Goal: Task Accomplishment & Management: Manage account settings

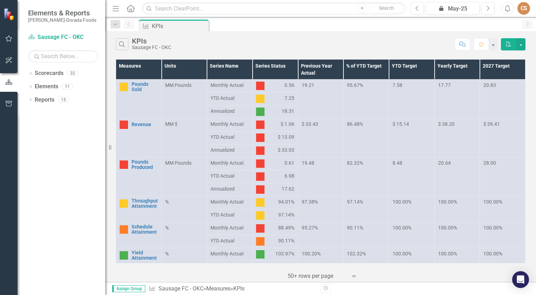
click at [42, 13] on span "Elements & Reports" at bounding box center [62, 13] width 68 height 8
click at [149, 28] on icon "Measure" at bounding box center [145, 26] width 7 height 6
click at [115, 27] on div "Dropdown" at bounding box center [115, 24] width 10 height 8
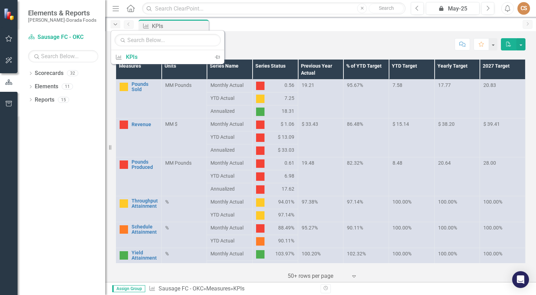
click at [115, 27] on div "Dropdown" at bounding box center [115, 24] width 10 height 8
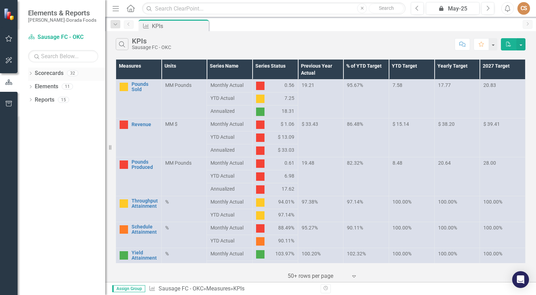
click at [32, 74] on icon "Dropdown" at bounding box center [30, 74] width 5 height 4
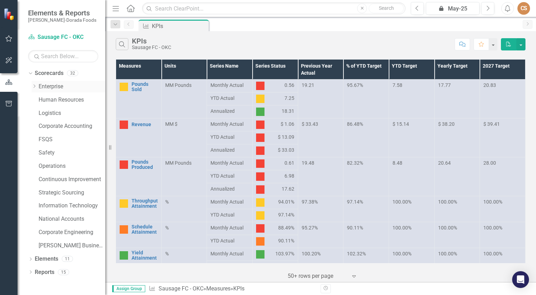
click at [38, 84] on div "Dropdown" at bounding box center [35, 87] width 7 height 6
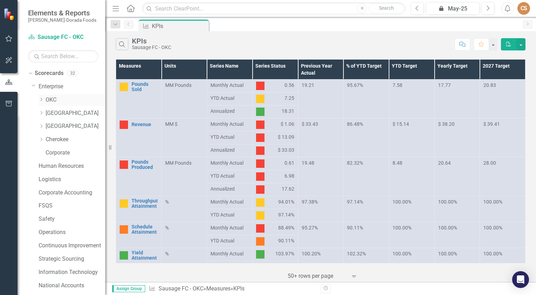
click at [43, 98] on icon "Dropdown" at bounding box center [41, 99] width 5 height 4
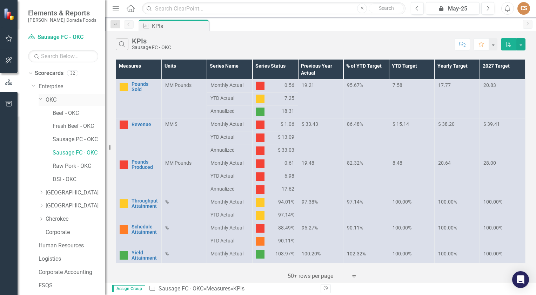
click at [48, 99] on link "OKC" at bounding box center [76, 100] width 60 height 8
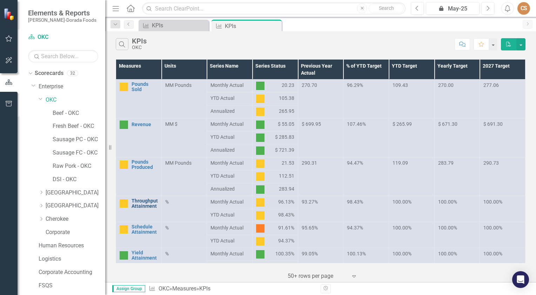
click at [139, 205] on link "Throughput Attainment" at bounding box center [144, 203] width 26 height 11
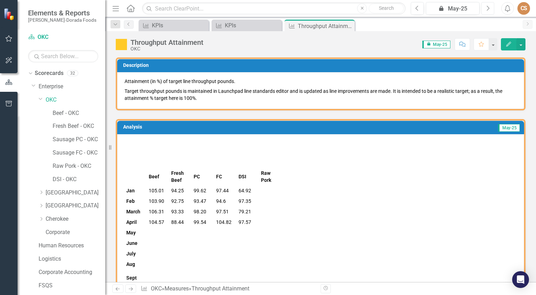
click at [482, 10] on button "Next" at bounding box center [487, 8] width 13 height 13
click at [520, 47] on button "button" at bounding box center [520, 44] width 9 height 12
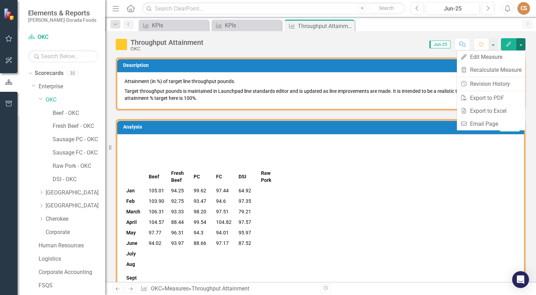
click at [520, 47] on button "button" at bounding box center [520, 44] width 9 height 12
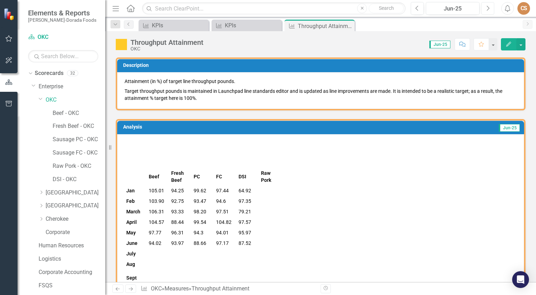
click at [488, 11] on icon "Next" at bounding box center [487, 8] width 4 height 6
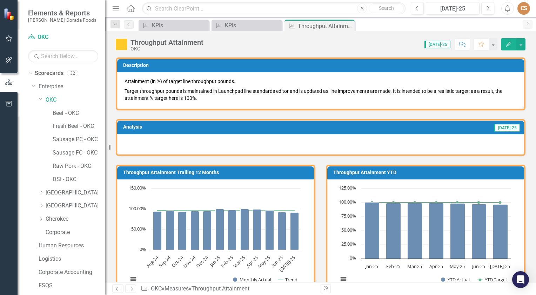
click at [507, 46] on icon "button" at bounding box center [508, 44] width 5 height 5
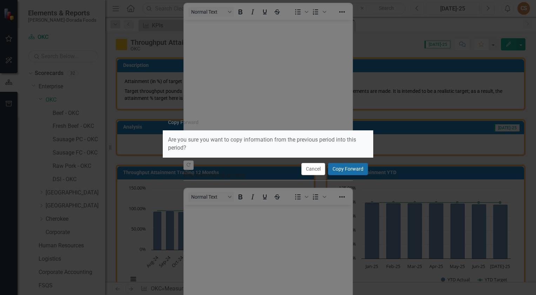
click at [344, 169] on button "Copy Forward" at bounding box center [348, 169] width 40 height 12
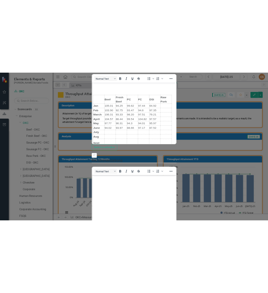
scroll to position [70, 0]
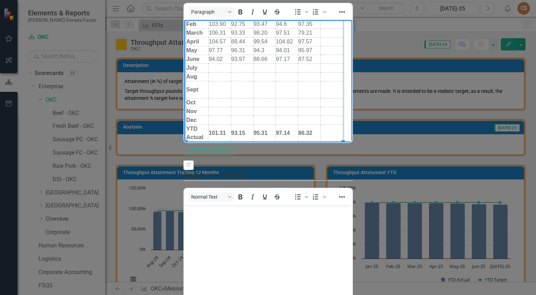
click at [215, 67] on td "Rich Text Area. Press ALT-0 for help." at bounding box center [219, 68] width 22 height 9
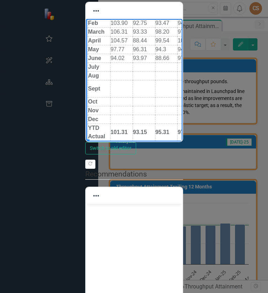
click at [117, 64] on td "Rich Text Area. Press ALT-0 for help." at bounding box center [121, 66] width 22 height 9
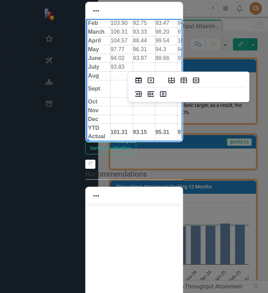
click at [127, 129] on td "101.31" at bounding box center [121, 131] width 22 height 17
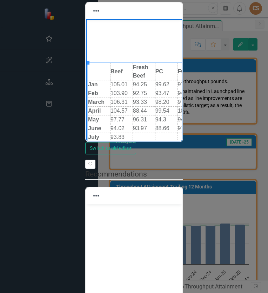
scroll to position [35, 0]
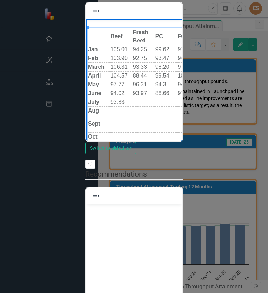
drag, startPoint x: 139, startPoint y: 101, endPoint x: 143, endPoint y: 100, distance: 3.9
click at [139, 101] on td "Rich Text Area. Press ALT-0 for help." at bounding box center [143, 101] width 22 height 9
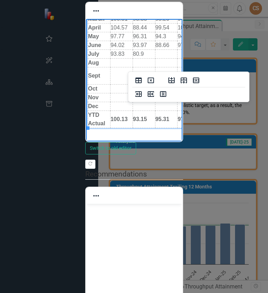
scroll to position [105, 0]
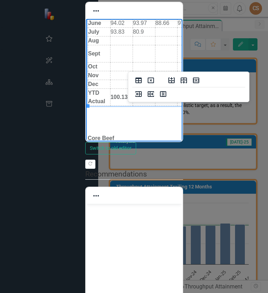
click at [145, 95] on strong "93.15" at bounding box center [139, 97] width 14 height 6
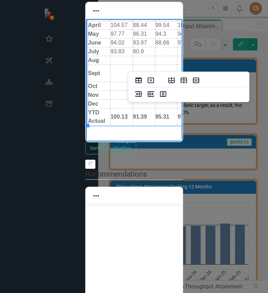
scroll to position [70, 0]
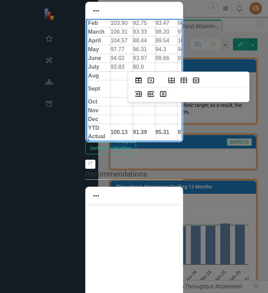
click at [164, 67] on td "Rich Text Area. Press ALT-0 for help." at bounding box center [166, 66] width 22 height 9
click at [169, 130] on td "95.31" at bounding box center [166, 131] width 22 height 17
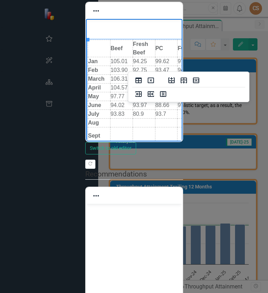
scroll to position [35, 0]
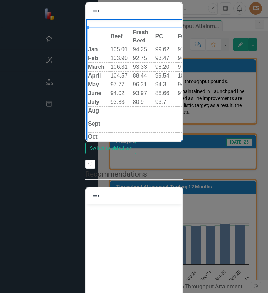
click at [188, 101] on td "Rich Text Area. Press ALT-0 for help." at bounding box center [188, 101] width 22 height 9
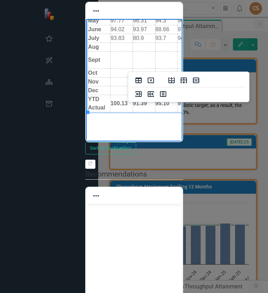
scroll to position [105, 0]
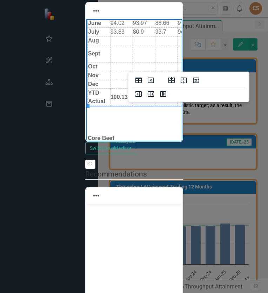
click at [185, 96] on strong "97.14" at bounding box center [184, 97] width 14 height 6
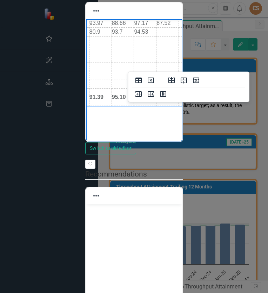
scroll to position [35, 43]
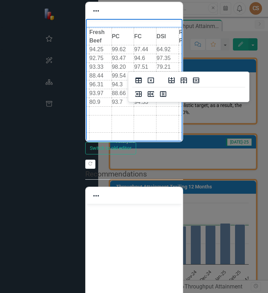
click at [165, 103] on td "Rich Text Area. Press ALT-0 for help." at bounding box center [167, 101] width 22 height 9
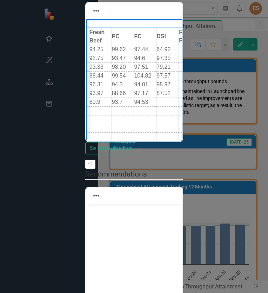
click at [163, 100] on td "Rich Text Area. Press ALT-0 for help." at bounding box center [167, 101] width 22 height 9
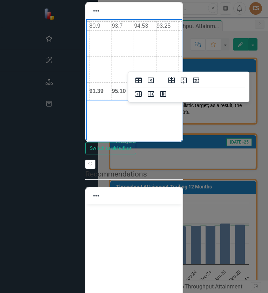
scroll to position [140, 43]
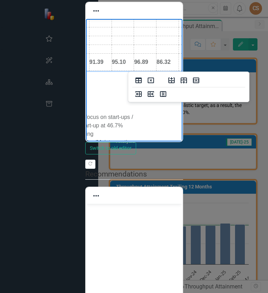
click at [171, 62] on td "86.32" at bounding box center [167, 61] width 22 height 17
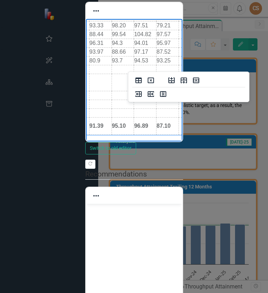
scroll to position [70, 43]
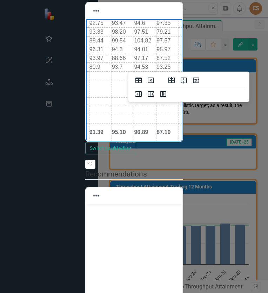
drag, startPoint x: 121, startPoint y: 66, endPoint x: 127, endPoint y: 66, distance: 5.6
click at [122, 66] on td "93.7" at bounding box center [122, 66] width 22 height 9
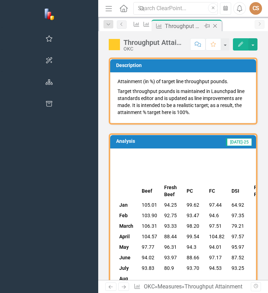
click at [211, 25] on icon "Close" at bounding box center [214, 26] width 7 height 6
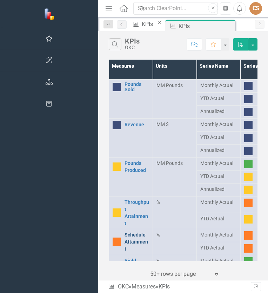
click at [124, 231] on link "Schedule Attainment" at bounding box center [136, 241] width 25 height 21
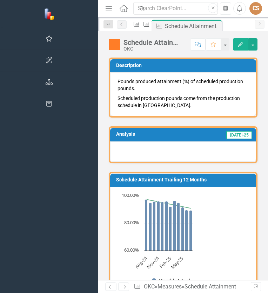
click at [243, 42] on icon "Edit" at bounding box center [240, 44] width 6 height 5
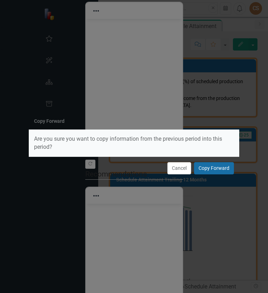
click at [215, 166] on button "Copy Forward" at bounding box center [214, 168] width 40 height 12
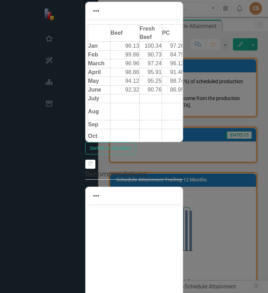
scroll to position [165, 0]
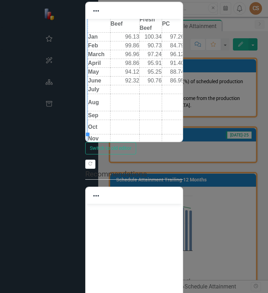
click at [125, 85] on td "Rich Text Area. Press ALT-0 for help." at bounding box center [124, 89] width 29 height 9
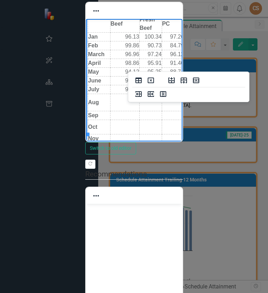
click at [124, 151] on td "92.32" at bounding box center [124, 159] width 29 height 17
drag, startPoint x: 130, startPoint y: 123, endPoint x: 136, endPoint y: 125, distance: 6.3
click at [138, 125] on html "Core struggled due to condensation issues and has since been resolved through p…" at bounding box center [134, 11] width 96 height 317
drag, startPoint x: 128, startPoint y: 124, endPoint x: 140, endPoint y: 125, distance: 12.6
click at [140, 151] on tr "YTD Act 92.32 94.77 90.63 90.32 98.11" at bounding box center [174, 159] width 172 height 17
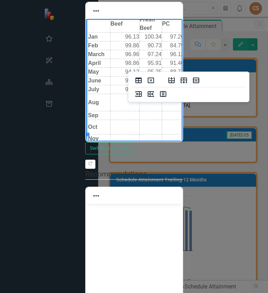
click at [133, 151] on td "92.32" at bounding box center [124, 159] width 29 height 17
drag, startPoint x: 129, startPoint y: 125, endPoint x: 139, endPoint y: 125, distance: 10.2
click at [139, 125] on html "Core struggled due to condensation issues and has since been resolved through p…" at bounding box center [134, 11] width 96 height 317
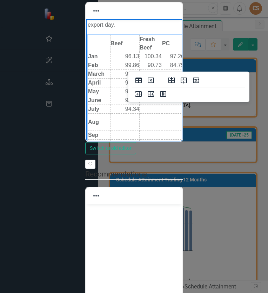
scroll to position [130, 0]
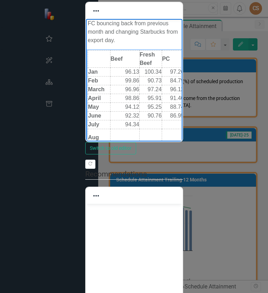
click at [148, 120] on td "Rich Text Area. Press ALT-0 for help." at bounding box center [150, 124] width 22 height 9
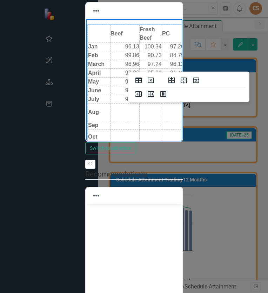
scroll to position [165, 0]
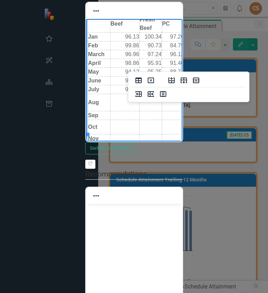
click at [157, 157] on strong "94.77" at bounding box center [154, 160] width 14 height 6
click at [159, 157] on strong "94.77" at bounding box center [154, 160] width 14 height 6
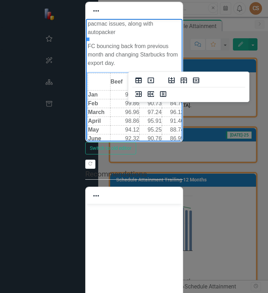
scroll to position [95, 0]
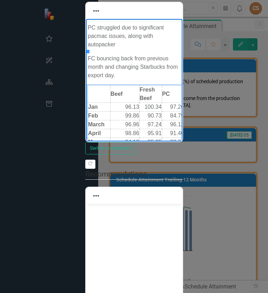
click at [173, 155] on td "Rich Text Area. Press ALT-0 for help." at bounding box center [172, 159] width 22 height 9
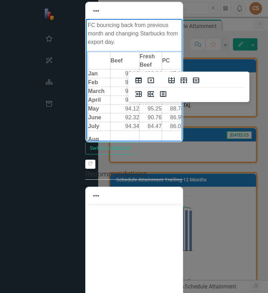
scroll to position [165, 0]
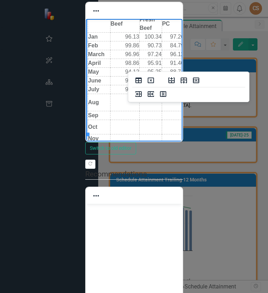
click at [182, 125] on html "Core struggled due to condensation issues and has since been resolved through p…" at bounding box center [134, 11] width 96 height 317
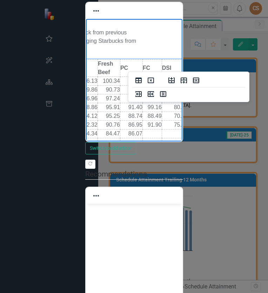
scroll to position [95, 42]
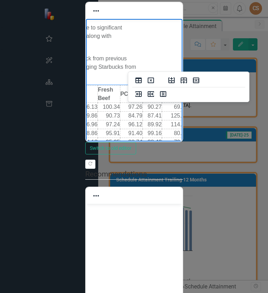
click at [152, 155] on td "Rich Text Area. Press ALT-0 for help." at bounding box center [151, 159] width 19 height 9
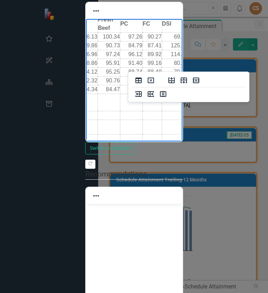
scroll to position [35, 0]
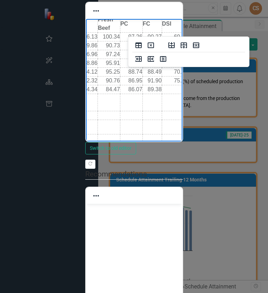
click at [157, 157] on strong "90.32" at bounding box center [154, 160] width 14 height 6
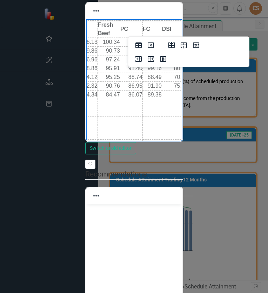
scroll to position [130, 42]
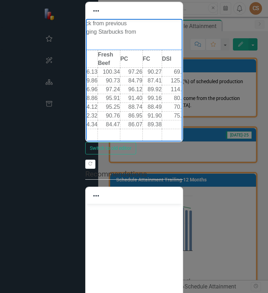
click at [176, 120] on td "Rich Text Area. Press ALT-0 for help." at bounding box center [174, 124] width 26 height 9
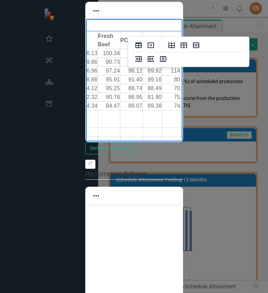
scroll to position [165, 42]
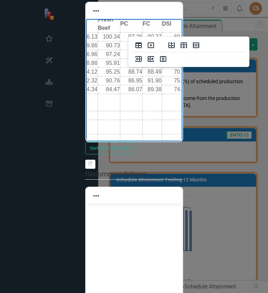
drag, startPoint x: 172, startPoint y: 121, endPoint x: 178, endPoint y: 123, distance: 7.0
click at [140, 124] on html "Core struggled due to condensation issues and has since been resolved through p…" at bounding box center [92, 11] width 96 height 317
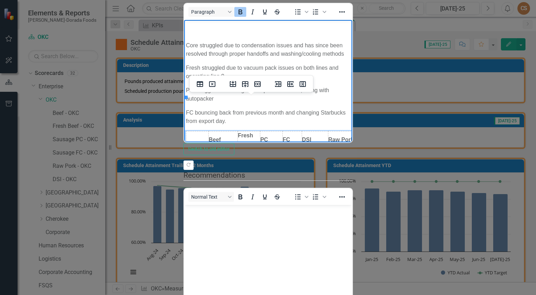
scroll to position [0, 0]
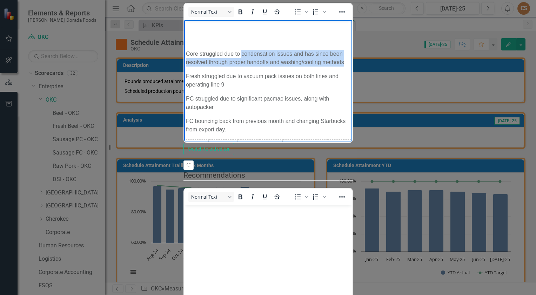
drag, startPoint x: 507, startPoint y: 53, endPoint x: 240, endPoint y: 51, distance: 266.4
click at [240, 51] on p "Core struggled due to condensation issues and has since been resolved through p…" at bounding box center [267, 58] width 164 height 17
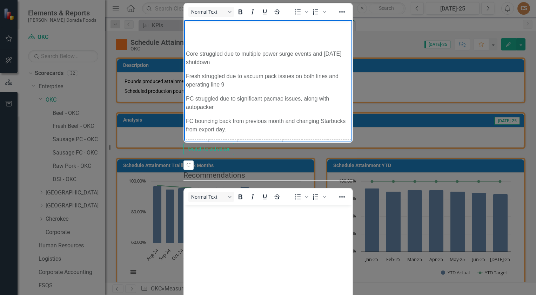
drag, startPoint x: 235, startPoint y: 53, endPoint x: 373, endPoint y: 49, distance: 137.8
click at [350, 50] on p "Core struggled due to multiple power surge events and July 3rd shutdown" at bounding box center [267, 58] width 164 height 17
click at [343, 52] on p "Core struggled due to multiple power surge events and July 3rd shutdown" at bounding box center [267, 58] width 164 height 17
drag, startPoint x: 240, startPoint y: 53, endPoint x: 394, endPoint y: 58, distance: 153.2
click at [350, 58] on p "Core struggled due to multiple power surge events and [DATE] power loss event" at bounding box center [267, 58] width 164 height 17
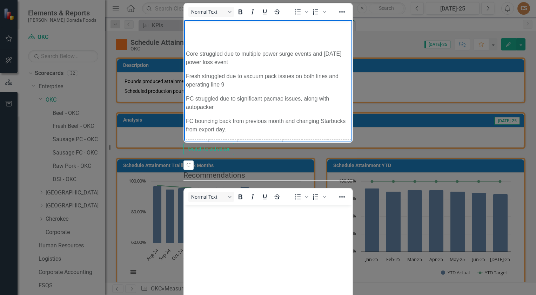
copy p "multiple power surge events and July 3rd power loss event"
drag, startPoint x: 243, startPoint y: 66, endPoint x: 376, endPoint y: 62, distance: 133.9
click at [352, 61] on body "Core struggled due to multiple power surge events and July 3rd power loss event…" at bounding box center [268, 157] width 168 height 275
drag, startPoint x: 234, startPoint y: 81, endPoint x: 366, endPoint y: 83, distance: 131.1
click at [350, 95] on p "PC struggled due to significant pacmac issues, along with autopacker" at bounding box center [267, 103] width 164 height 17
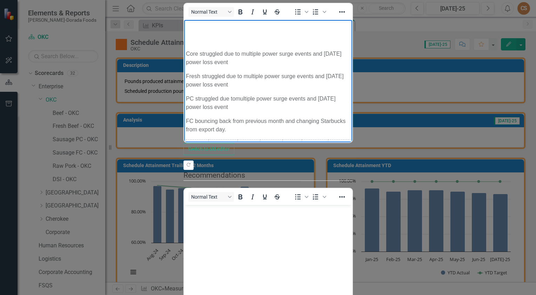
click at [233, 95] on p "PC struggled due tomultiple power surge events and July 3rd power loss event" at bounding box center [267, 103] width 164 height 17
drag, startPoint x: 219, startPoint y: 95, endPoint x: 393, endPoint y: 95, distance: 173.8
click at [350, 117] on p "FC bouncing back from previous month and changing Starbucks from export day." at bounding box center [267, 125] width 164 height 17
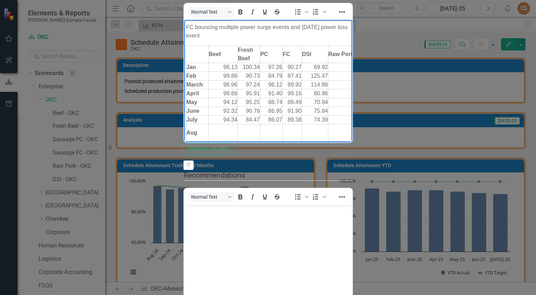
scroll to position [118, 0]
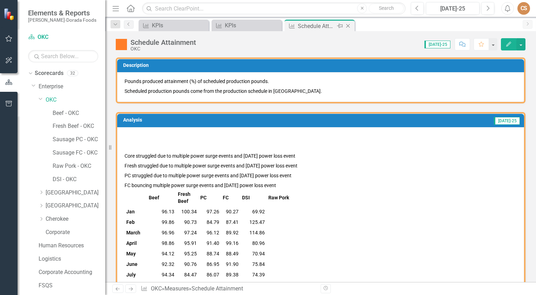
click at [349, 25] on icon "Close" at bounding box center [347, 26] width 7 height 6
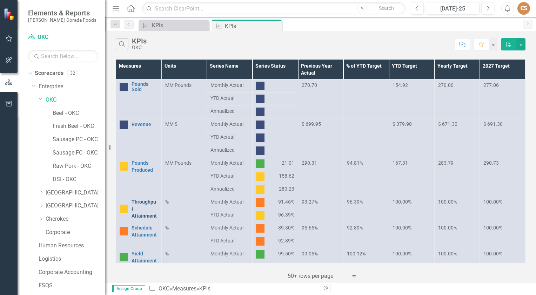
click at [138, 203] on link "Throughput Attainment" at bounding box center [144, 208] width 26 height 21
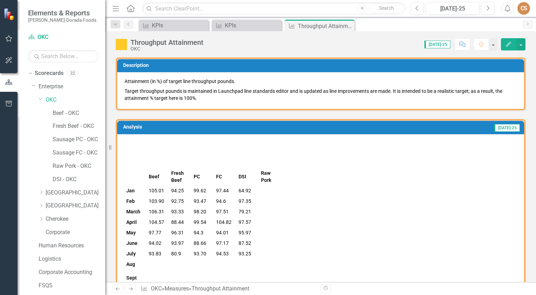
click at [513, 46] on button "Edit" at bounding box center [508, 44] width 15 height 12
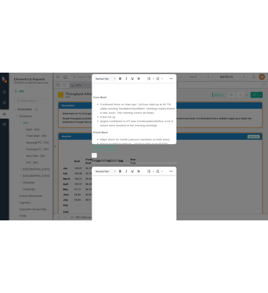
scroll to position [175, 0]
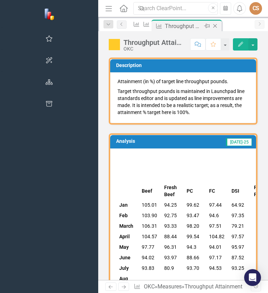
click at [211, 25] on icon "Close" at bounding box center [214, 26] width 7 height 6
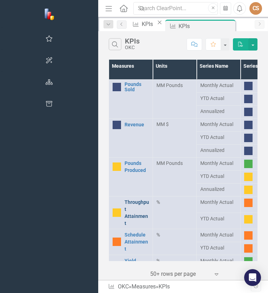
scroll to position [70, 0]
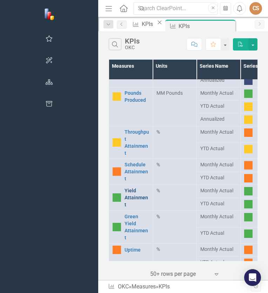
click at [124, 187] on link "Yield Attainment" at bounding box center [136, 197] width 25 height 21
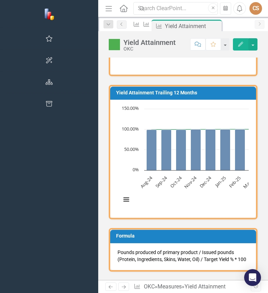
scroll to position [35, 0]
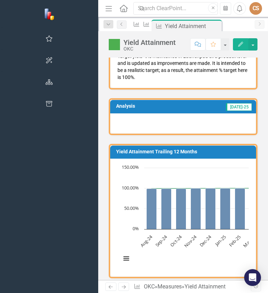
click at [241, 40] on button "Edit" at bounding box center [240, 44] width 15 height 12
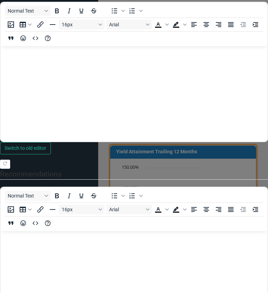
scroll to position [0, 0]
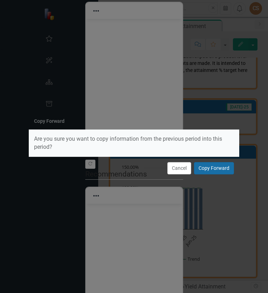
click at [207, 166] on button "Copy Forward" at bounding box center [214, 168] width 40 height 12
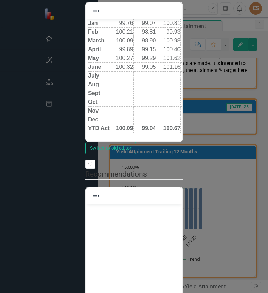
scroll to position [105, 0]
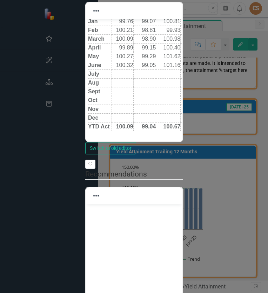
click at [123, 73] on td "Rich Text Area. Press ALT-0 for help." at bounding box center [121, 73] width 21 height 9
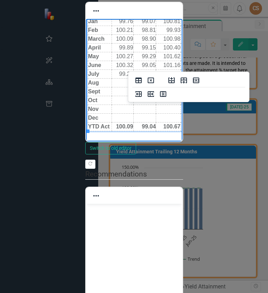
click at [131, 126] on strong "100.09" at bounding box center [124, 126] width 17 height 6
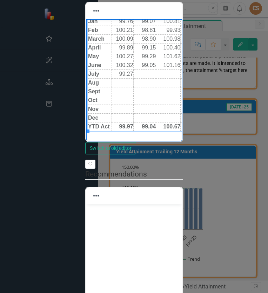
click at [150, 74] on td "Rich Text Area. Press ALT-0 for help." at bounding box center [144, 73] width 23 height 9
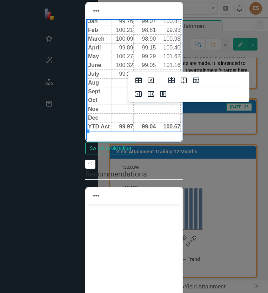
click at [152, 126] on strong "99.04" at bounding box center [148, 126] width 14 height 6
click at [153, 126] on strong "99.04" at bounding box center [148, 126] width 14 height 6
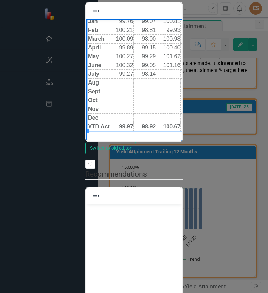
drag, startPoint x: 165, startPoint y: 74, endPoint x: 170, endPoint y: 74, distance: 4.2
click at [166, 74] on td "Rich Text Area. Press ALT-0 for help." at bounding box center [168, 73] width 25 height 9
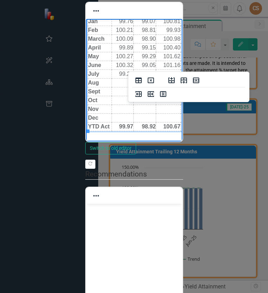
click at [177, 126] on strong "100.67" at bounding box center [171, 126] width 17 height 6
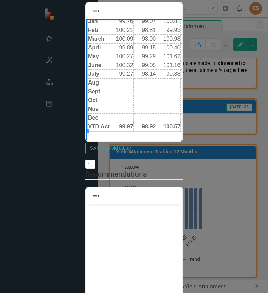
click at [188, 71] on td "Rich Text Area. Press ALT-0 for help." at bounding box center [192, 73] width 24 height 9
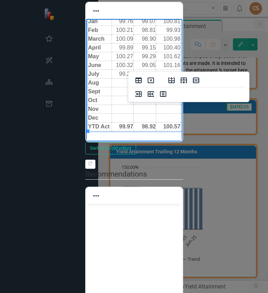
click at [192, 75] on td "Rich Text Area. Press ALT-0 for help." at bounding box center [192, 73] width 24 height 9
click at [187, 74] on td "Rich Text Area. Press ALT-0 for help." at bounding box center [192, 73] width 24 height 9
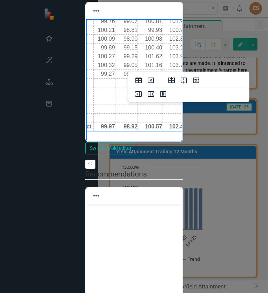
scroll to position [105, 24]
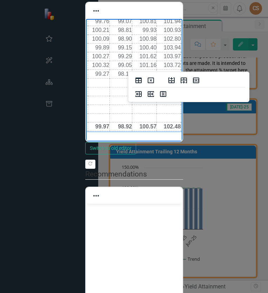
click at [176, 124] on strong "102.48" at bounding box center [171, 126] width 17 height 6
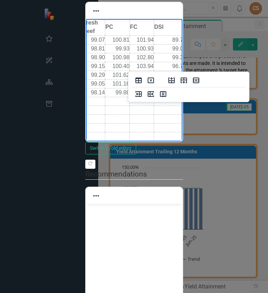
scroll to position [70, 51]
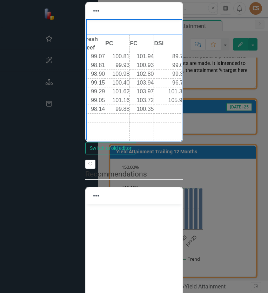
click at [171, 108] on td "Rich Text Area. Press ALT-0 for help." at bounding box center [170, 108] width 33 height 9
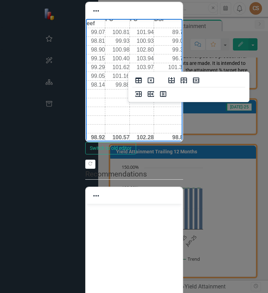
scroll to position [105, 51]
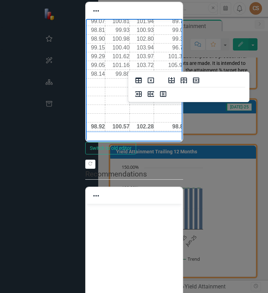
click at [169, 126] on td "98.88" at bounding box center [170, 126] width 33 height 9
click at [177, 73] on td "109.5" at bounding box center [170, 73] width 33 height 9
click at [149, 92] on icon "Insert column after" at bounding box center [151, 94] width 8 height 8
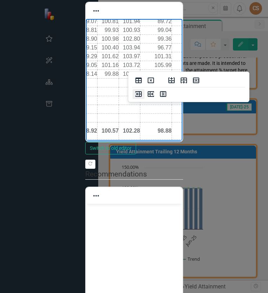
click at [140, 94] on icon "Insert column before" at bounding box center [138, 94] width 8 height 8
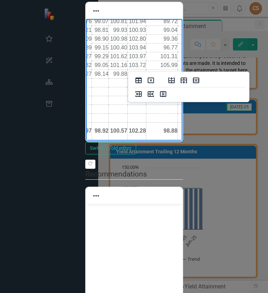
scroll to position [105, 39]
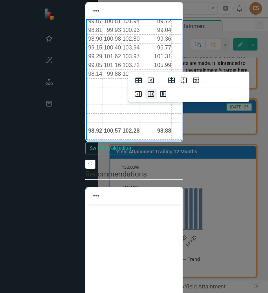
click at [152, 96] on icon "Insert column after" at bounding box center [151, 94] width 6 height 6
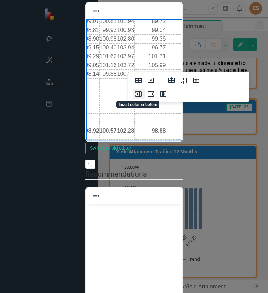
click at [141, 95] on icon "Insert column before" at bounding box center [138, 94] width 6 height 6
click at [161, 74] on td "109.5" at bounding box center [150, 73] width 32 height 9
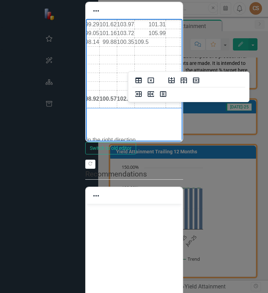
scroll to position [140, 39]
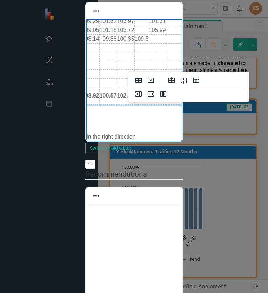
click at [149, 96] on td "98.88" at bounding box center [150, 95] width 32 height 17
click at [162, 94] on strong "98.88" at bounding box center [158, 95] width 14 height 6
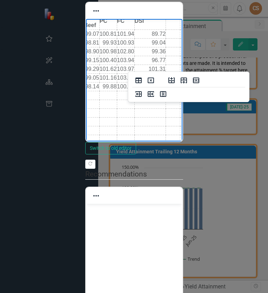
scroll to position [70, 39]
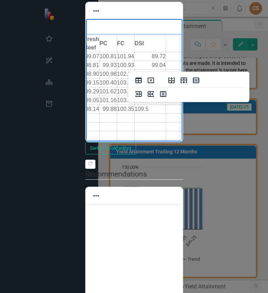
click at [154, 108] on td "109.5" at bounding box center [150, 108] width 32 height 9
click at [146, 110] on td "109.5" at bounding box center [150, 108] width 32 height 9
click at [135, 107] on td "109.5" at bounding box center [150, 108] width 32 height 9
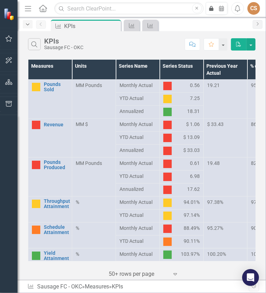
click at [25, 23] on icon "Dropdown" at bounding box center [28, 24] width 6 height 5
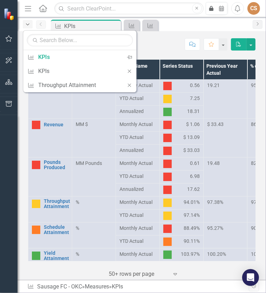
click at [25, 23] on icon "Dropdown" at bounding box center [28, 24] width 6 height 5
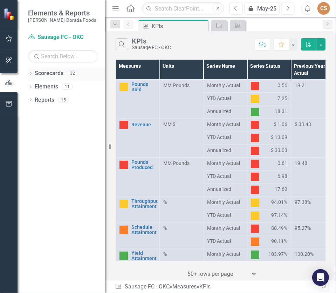
click at [32, 74] on icon "Dropdown" at bounding box center [30, 74] width 5 height 4
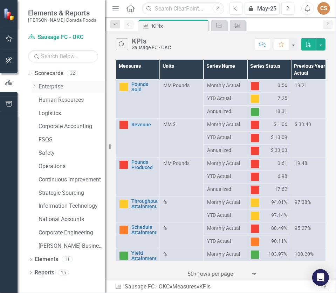
click at [34, 86] on icon "Dropdown" at bounding box center [34, 86] width 5 height 4
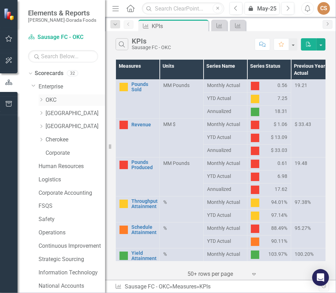
click at [46, 99] on link "OKC" at bounding box center [76, 100] width 60 height 8
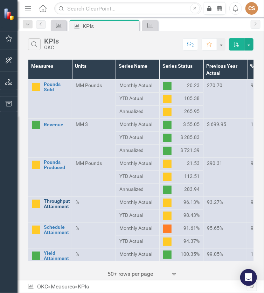
click at [61, 200] on link "Throughput Attainment" at bounding box center [57, 203] width 26 height 11
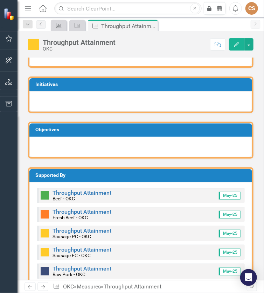
scroll to position [870, 0]
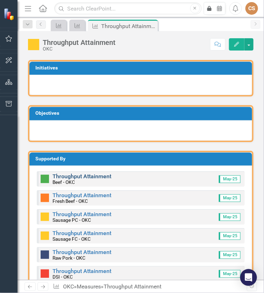
click at [90, 175] on link "Throughput Attainment" at bounding box center [82, 176] width 59 height 7
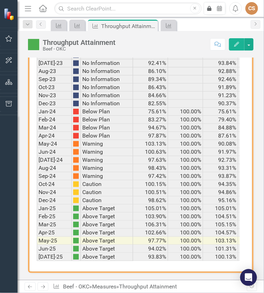
scroll to position [493, 0]
click at [152, 26] on icon "Close" at bounding box center [151, 26] width 7 height 6
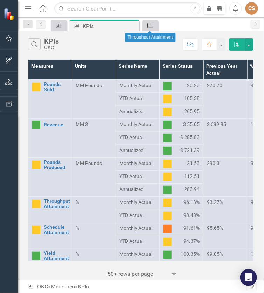
click at [151, 25] on icon at bounding box center [151, 25] width 6 height 5
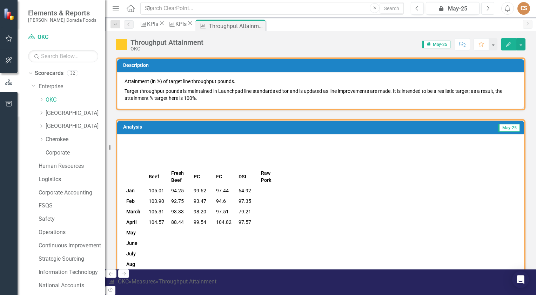
click at [266, 5] on button "Next" at bounding box center [487, 8] width 13 height 13
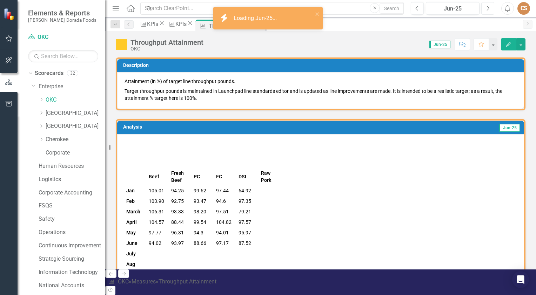
click at [266, 8] on icon "Next" at bounding box center [487, 8] width 4 height 6
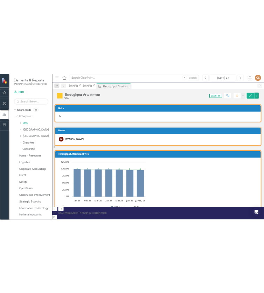
scroll to position [280, 0]
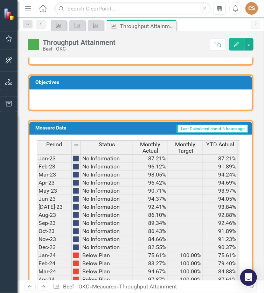
scroll to position [539, 0]
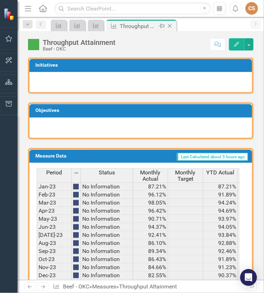
click at [170, 23] on icon "Close" at bounding box center [169, 26] width 7 height 6
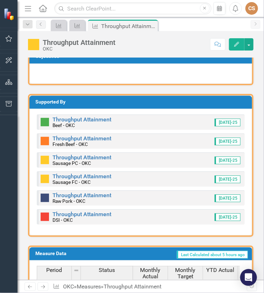
scroll to position [596, 0]
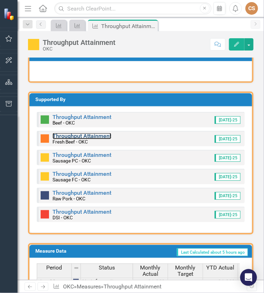
drag, startPoint x: 77, startPoint y: 132, endPoint x: 0, endPoint y: 145, distance: 78.1
click at [77, 132] on link "Throughput Attainment" at bounding box center [82, 135] width 59 height 7
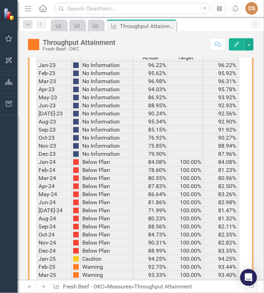
scroll to position [493, 0]
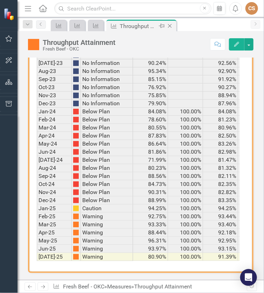
click at [171, 23] on icon "Close" at bounding box center [169, 26] width 7 height 6
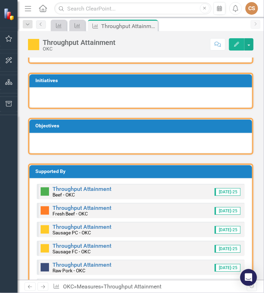
scroll to position [596, 0]
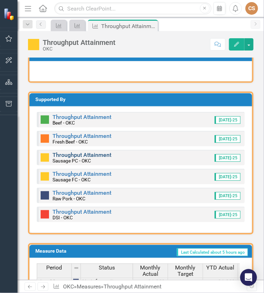
click at [76, 152] on link "Throughput Attainment" at bounding box center [82, 154] width 59 height 7
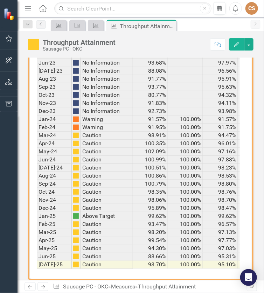
scroll to position [493, 0]
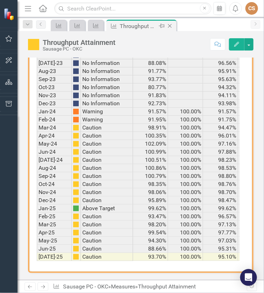
click at [171, 22] on div "Close" at bounding box center [170, 26] width 9 height 9
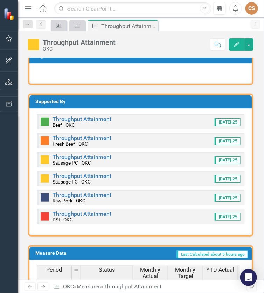
scroll to position [596, 0]
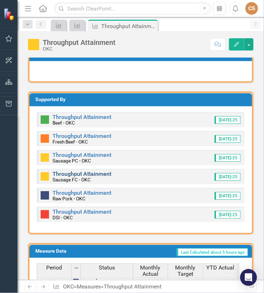
click at [81, 173] on link "Throughput Attainment" at bounding box center [82, 173] width 59 height 7
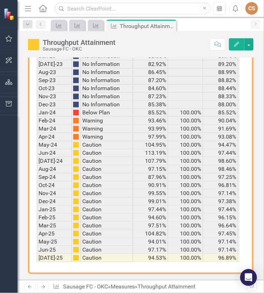
scroll to position [493, 0]
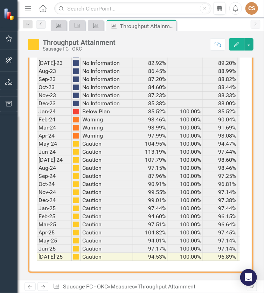
drag, startPoint x: 170, startPoint y: 25, endPoint x: 165, endPoint y: 26, distance: 4.8
click at [0, 0] on icon "Close" at bounding box center [0, 0] width 0 height 0
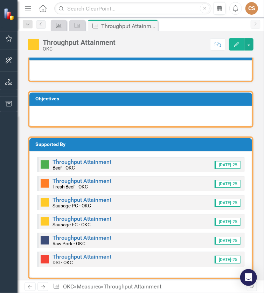
scroll to position [561, 0]
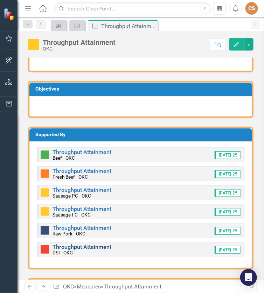
click at [80, 246] on link "Throughput Attainment" at bounding box center [82, 246] width 59 height 7
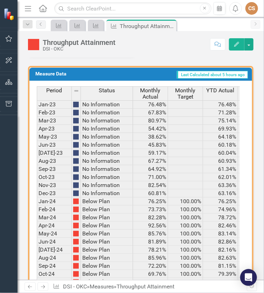
scroll to position [493, 0]
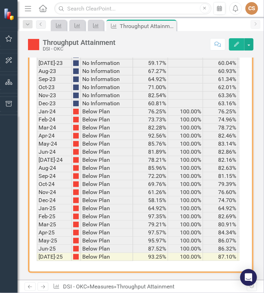
click at [0, 0] on icon "Close" at bounding box center [0, 0] width 0 height 0
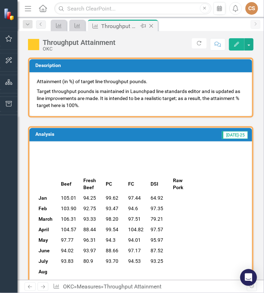
click at [152, 26] on icon "Close" at bounding box center [151, 26] width 7 height 6
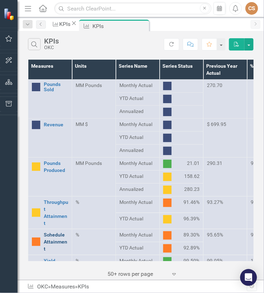
click at [56, 231] on link "Schedule Attainment" at bounding box center [56, 241] width 25 height 21
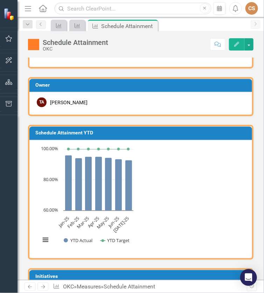
scroll to position [315, 0]
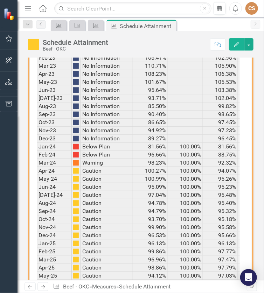
scroll to position [473, 0]
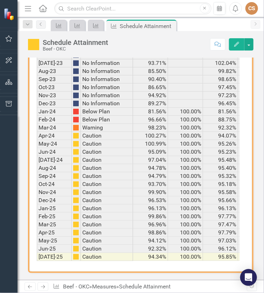
click at [0, 0] on icon at bounding box center [0, 0] width 0 height 0
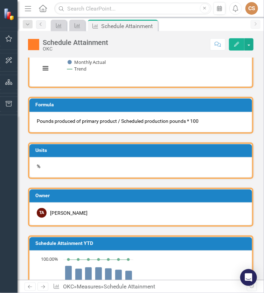
scroll to position [245, 0]
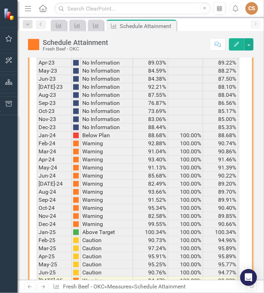
scroll to position [473, 0]
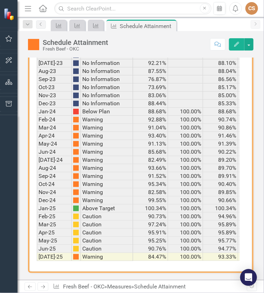
click at [0, 0] on icon "Close" at bounding box center [0, 0] width 0 height 0
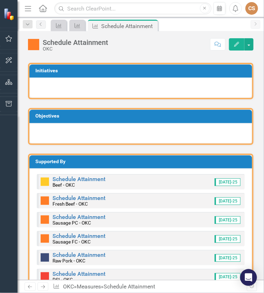
scroll to position [526, 0]
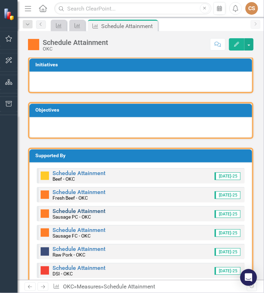
click at [80, 209] on link "Schedule Attainment" at bounding box center [79, 210] width 53 height 7
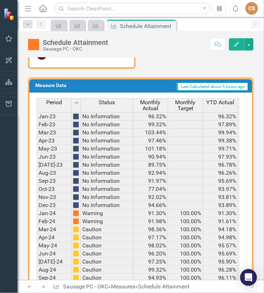
scroll to position [228, 0]
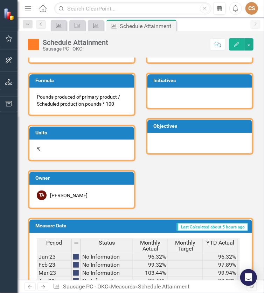
drag, startPoint x: 170, startPoint y: 25, endPoint x: 164, endPoint y: 30, distance: 7.5
click at [0, 0] on icon at bounding box center [0, 0] width 0 height 0
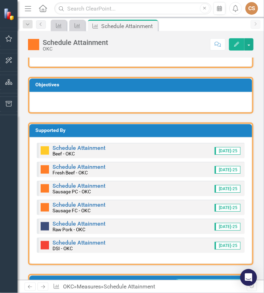
scroll to position [561, 0]
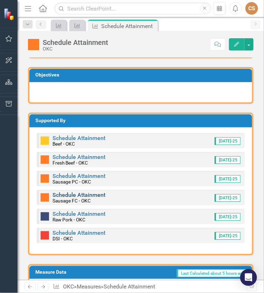
click at [73, 195] on link "Schedule Attainment" at bounding box center [79, 194] width 53 height 7
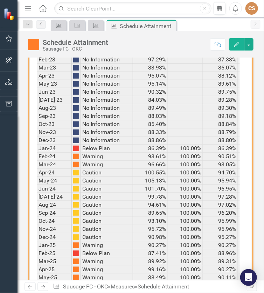
scroll to position [473, 0]
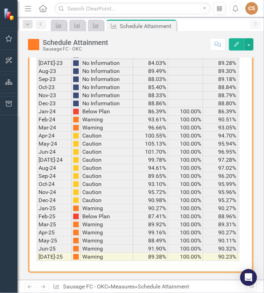
drag, startPoint x: 169, startPoint y: 23, endPoint x: 164, endPoint y: 28, distance: 6.5
click at [0, 0] on icon "Close" at bounding box center [0, 0] width 0 height 0
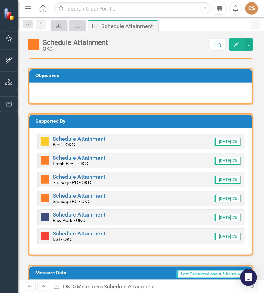
scroll to position [561, 0]
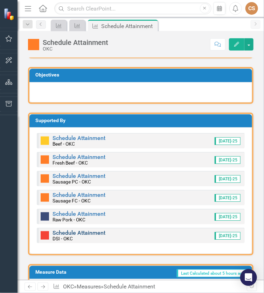
click at [66, 231] on link "Schedule Attainment" at bounding box center [79, 232] width 53 height 7
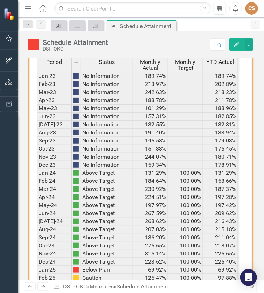
scroll to position [473, 0]
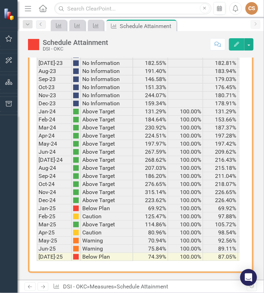
click at [0, 0] on icon "Close" at bounding box center [0, 0] width 0 height 0
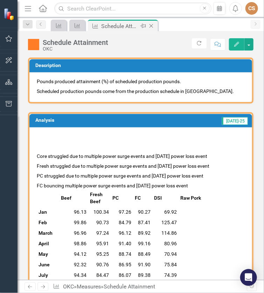
click at [151, 26] on icon "Close" at bounding box center [151, 26] width 7 height 6
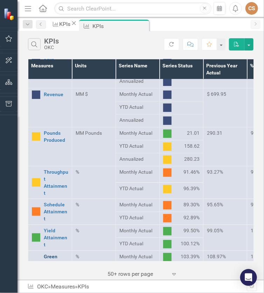
scroll to position [70, 0]
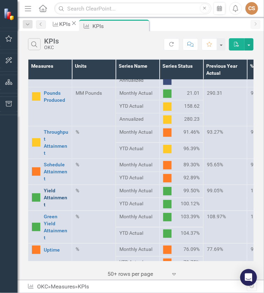
click at [52, 187] on link "Yield Attainment" at bounding box center [56, 197] width 25 height 21
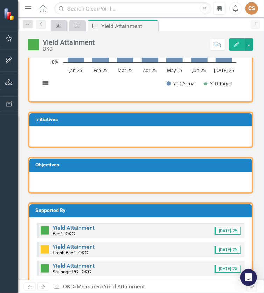
scroll to position [561, 0]
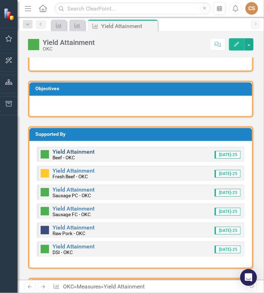
click at [65, 155] on link "Yield Attainment" at bounding box center [74, 151] width 42 height 7
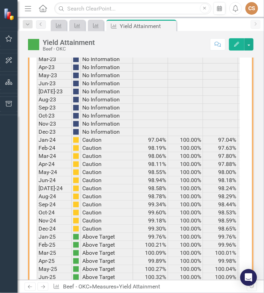
scroll to position [494, 0]
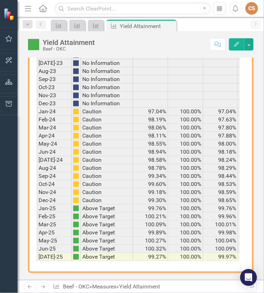
click at [0, 0] on icon "Close" at bounding box center [0, 0] width 0 height 0
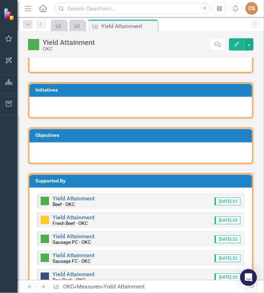
scroll to position [596, 0]
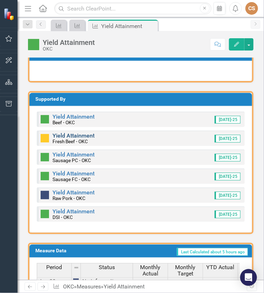
click at [76, 139] on link "Yield Attainment" at bounding box center [74, 135] width 42 height 7
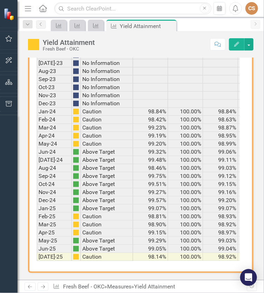
scroll to position [494, 0]
click at [171, 25] on icon "Close" at bounding box center [169, 26] width 7 height 6
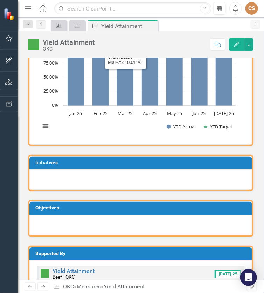
scroll to position [526, 0]
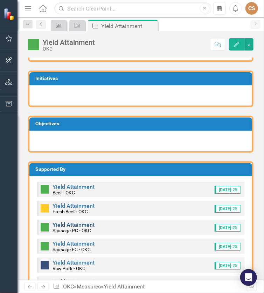
click at [75, 228] on link "Yield Attainment" at bounding box center [74, 224] width 42 height 7
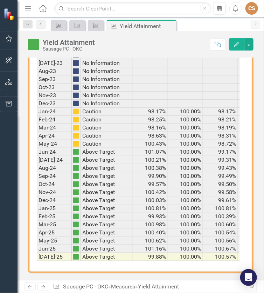
scroll to position [494, 0]
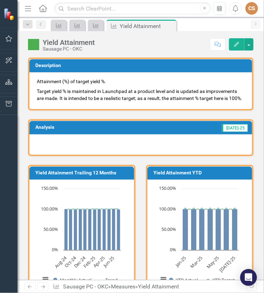
scroll to position [494, 0]
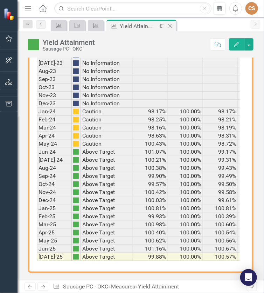
drag, startPoint x: 0, startPoint y: 0, endPoint x: 171, endPoint y: 26, distance: 173.4
click at [171, 26] on icon "Close" at bounding box center [169, 26] width 7 height 6
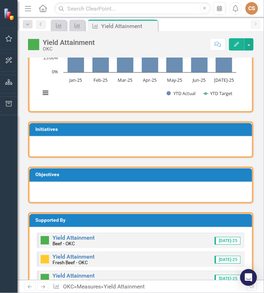
scroll to position [596, 0]
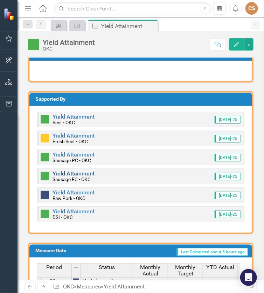
click at [63, 177] on link "Yield Attainment" at bounding box center [74, 173] width 42 height 7
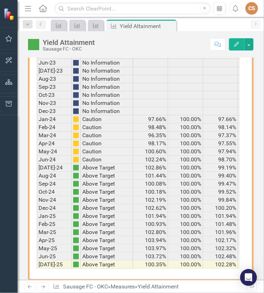
scroll to position [491, 0]
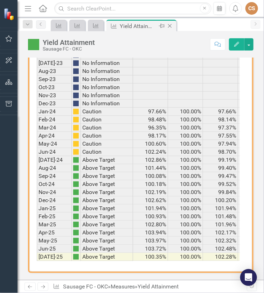
click at [170, 26] on icon at bounding box center [170, 26] width 4 height 4
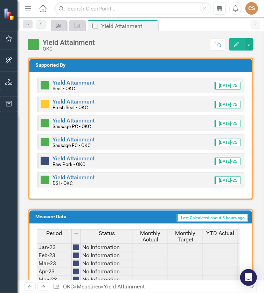
scroll to position [631, 0]
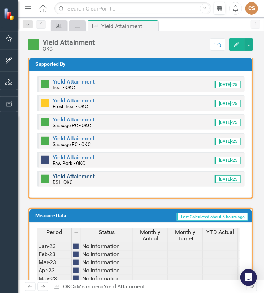
click at [72, 179] on link "Yield Attainment" at bounding box center [74, 176] width 42 height 7
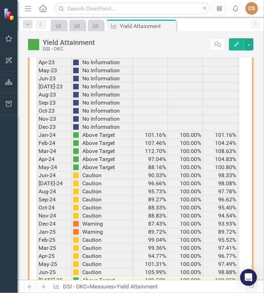
scroll to position [494, 0]
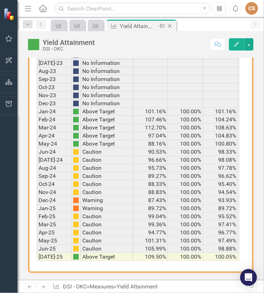
click at [170, 26] on icon "Close" at bounding box center [169, 26] width 7 height 6
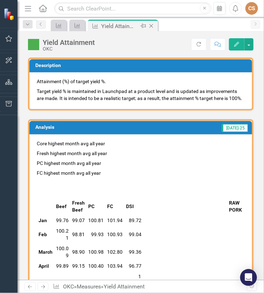
click at [151, 26] on icon "Close" at bounding box center [151, 26] width 7 height 6
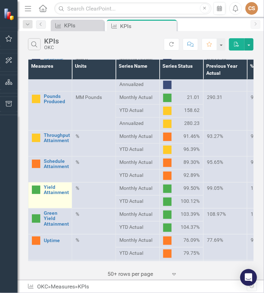
scroll to position [70, 0]
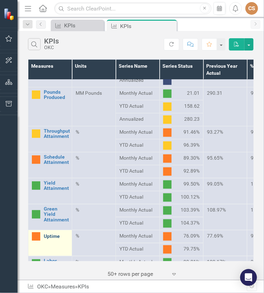
click at [49, 236] on link "Uptime" at bounding box center [56, 235] width 25 height 5
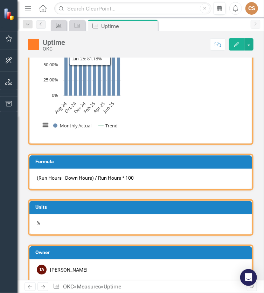
scroll to position [245, 0]
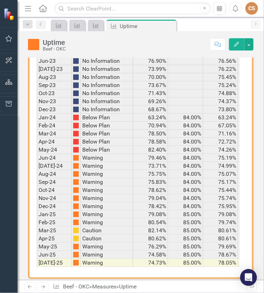
scroll to position [473, 0]
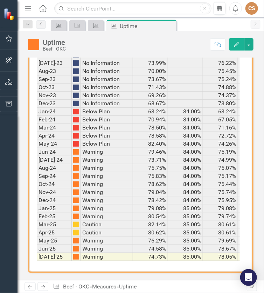
drag, startPoint x: 170, startPoint y: 26, endPoint x: 162, endPoint y: 32, distance: 10.8
click at [0, 0] on icon "Close" at bounding box center [0, 0] width 0 height 0
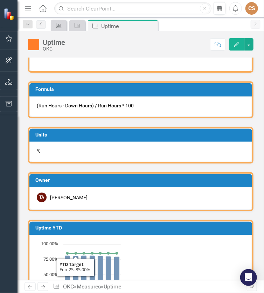
scroll to position [280, 0]
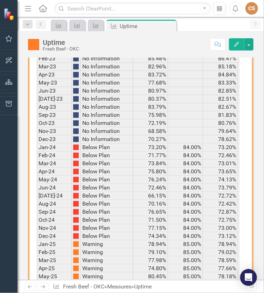
scroll to position [473, 0]
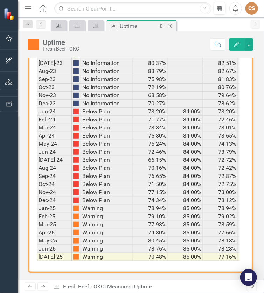
click at [170, 26] on icon at bounding box center [170, 26] width 4 height 4
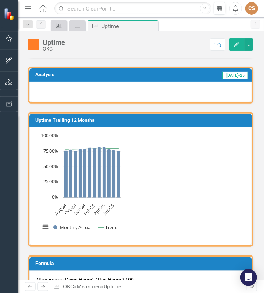
scroll to position [210, 0]
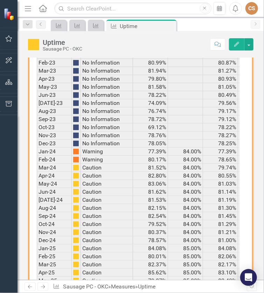
scroll to position [473, 0]
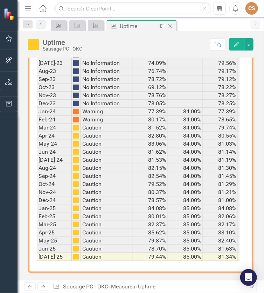
click at [169, 25] on icon at bounding box center [170, 26] width 4 height 4
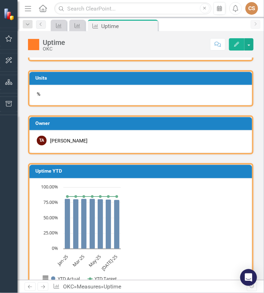
scroll to position [315, 0]
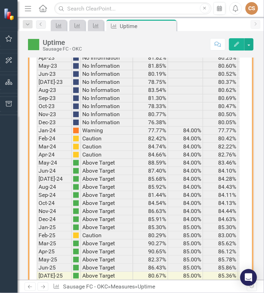
scroll to position [473, 0]
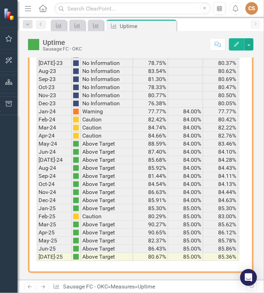
drag, startPoint x: 171, startPoint y: 25, endPoint x: 165, endPoint y: 30, distance: 7.9
click at [0, 0] on icon "Close" at bounding box center [0, 0] width 0 height 0
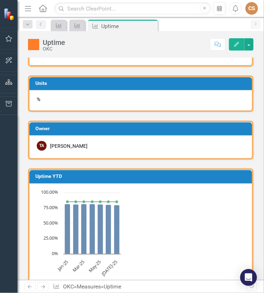
scroll to position [386, 0]
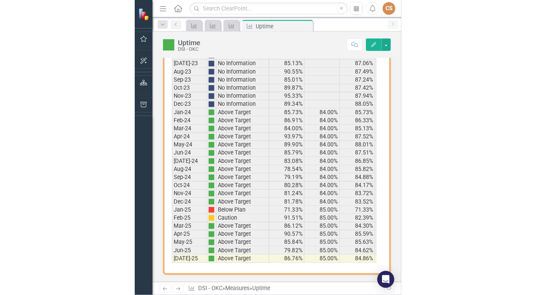
scroll to position [473, 0]
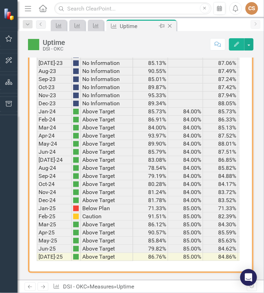
click at [171, 25] on icon "Close" at bounding box center [169, 26] width 7 height 6
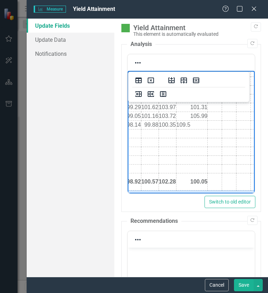
scroll to position [175, 39]
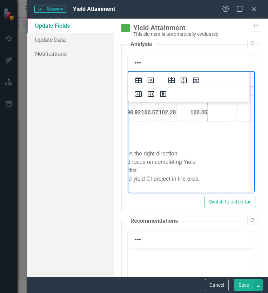
click at [246, 285] on button "Save" at bounding box center [244, 285] width 20 height 12
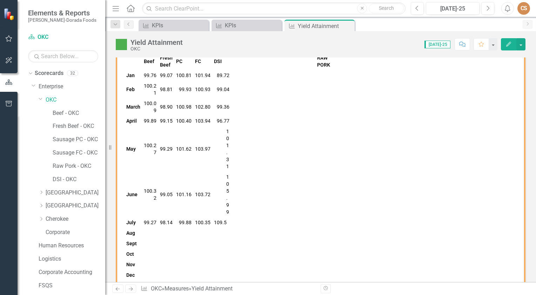
scroll to position [133, 0]
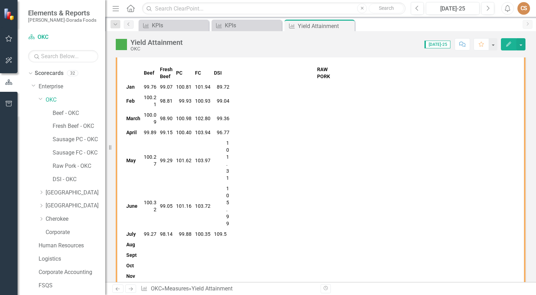
click at [267, 47] on button "Edit" at bounding box center [508, 44] width 15 height 12
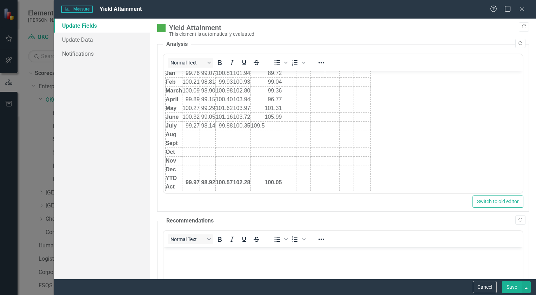
scroll to position [70, 0]
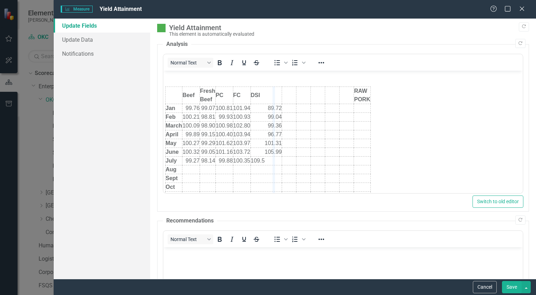
drag, startPoint x: 280, startPoint y: 89, endPoint x: 273, endPoint y: 89, distance: 7.4
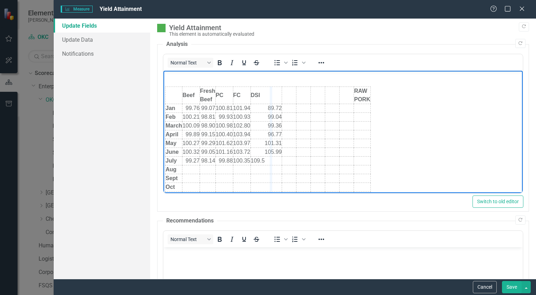
drag, startPoint x: 280, startPoint y: 91, endPoint x: 267, endPoint y: 91, distance: 12.6
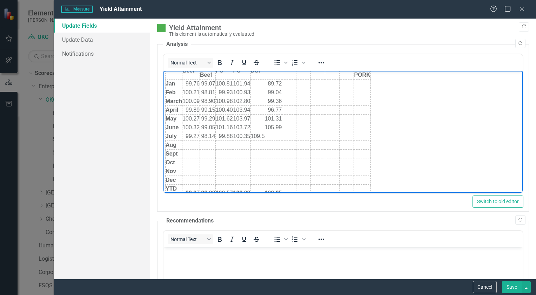
scroll to position [140, 0]
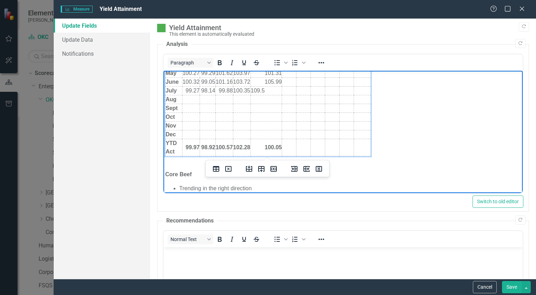
click at [259, 129] on td "Rich Text Area. Press ALT-0 for help." at bounding box center [266, 126] width 32 height 9
click at [267, 170] on icon "Delete column" at bounding box center [318, 169] width 8 height 8
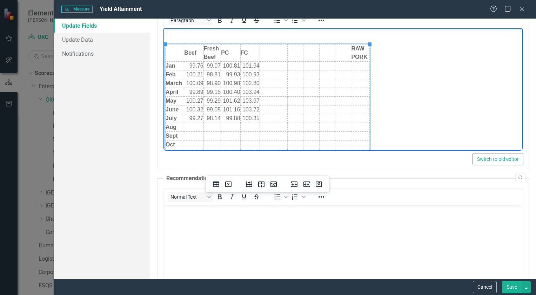
scroll to position [0, 0]
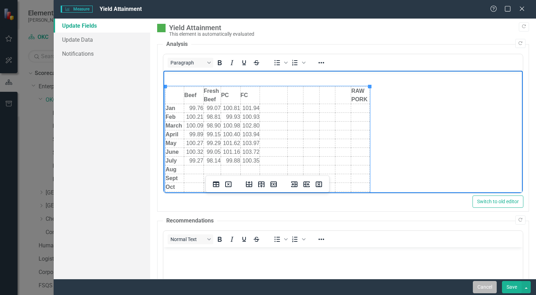
click at [267, 290] on button "Cancel" at bounding box center [484, 287] width 24 height 12
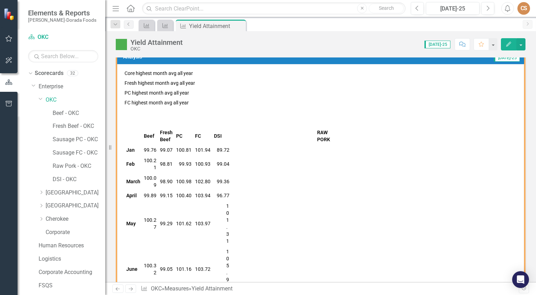
scroll to position [63, 0]
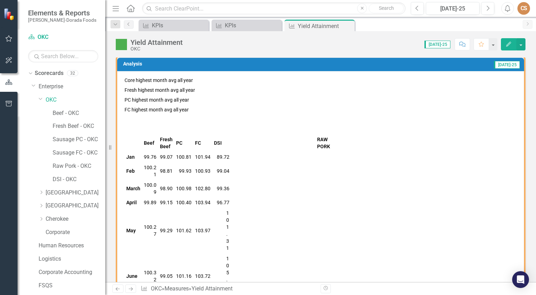
click at [267, 48] on button "Edit" at bounding box center [508, 44] width 15 height 12
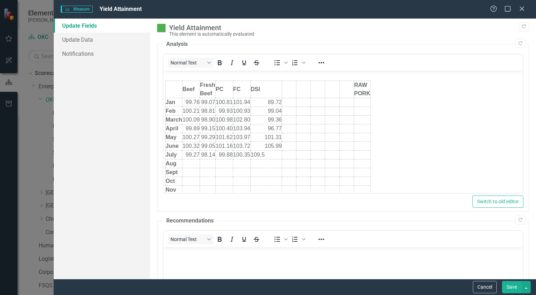
scroll to position [70, 0]
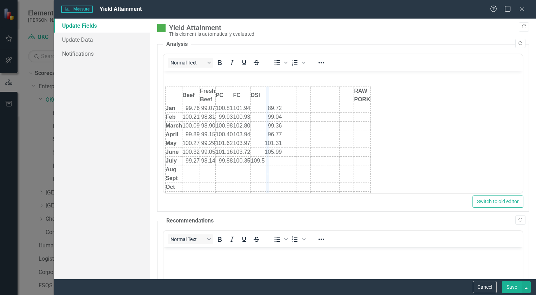
drag, startPoint x: 281, startPoint y: 90, endPoint x: 266, endPoint y: 90, distance: 14.7
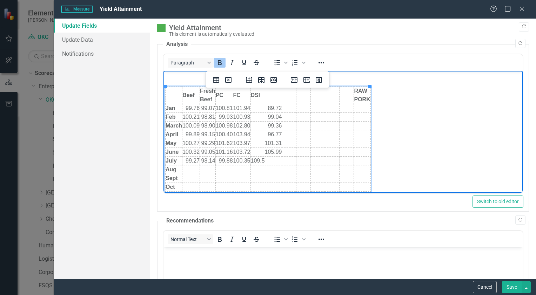
click at [267, 98] on td "Rich Text Area. Press ALT-0 for help." at bounding box center [303, 95] width 14 height 17
click at [267, 90] on td "Rich Text Area. Press ALT-0 for help." at bounding box center [288, 95] width 14 height 17
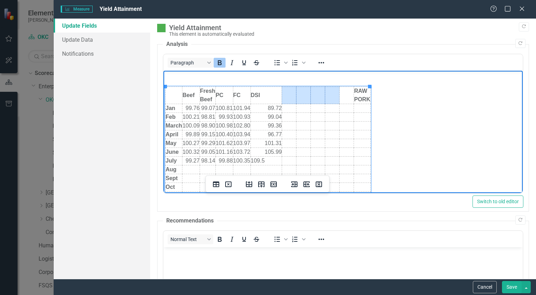
drag, startPoint x: 286, startPoint y: 90, endPoint x: 312, endPoint y: 89, distance: 26.7
click at [267, 91] on tr "Beef Fresh Beef PC FC DSI RAW PORK" at bounding box center [267, 95] width 205 height 17
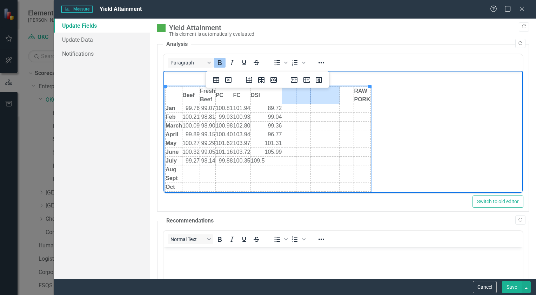
click at [267, 93] on td "Rich Text Area. Press ALT-0 for help." at bounding box center [288, 95] width 14 height 17
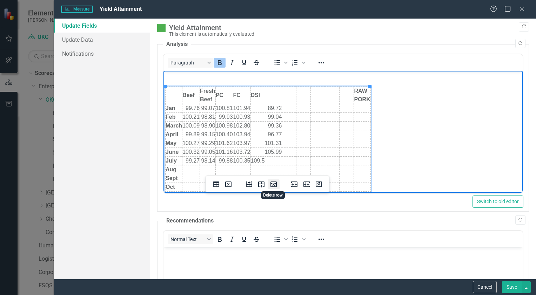
click at [267, 183] on icon "Delete row" at bounding box center [273, 185] width 6 height 6
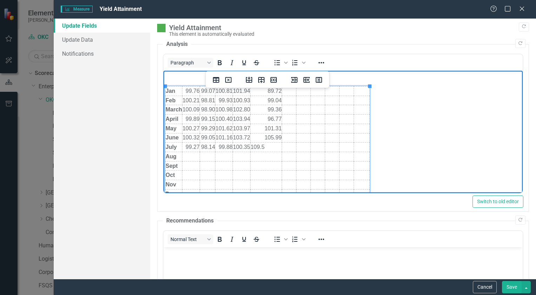
scroll to position [175, 0]
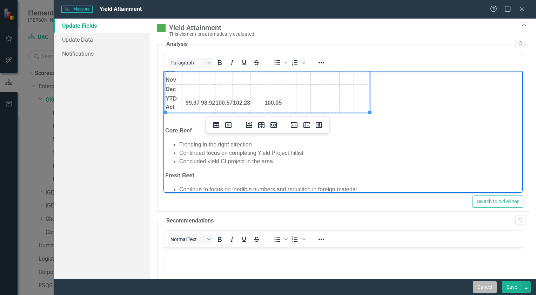
click at [267, 290] on button "Cancel" at bounding box center [484, 287] width 24 height 12
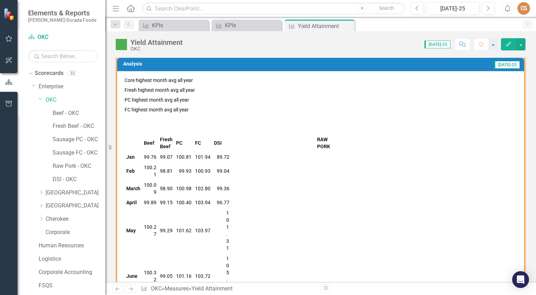
click at [267, 45] on icon "Edit" at bounding box center [508, 44] width 6 height 5
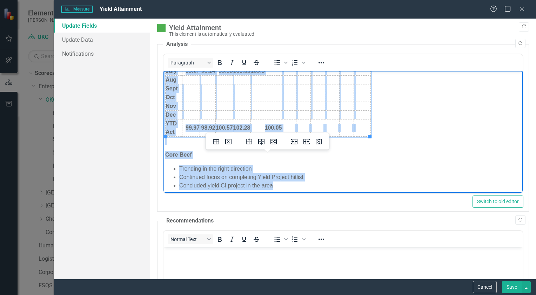
scroll to position [340, 0]
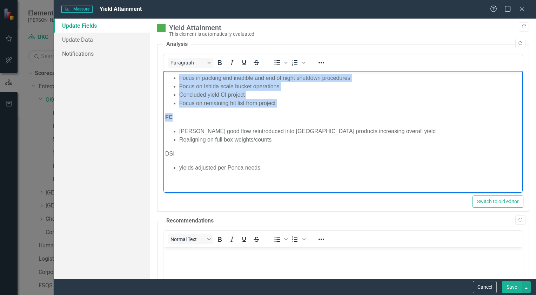
drag, startPoint x: 292, startPoint y: 163, endPoint x: 354, endPoint y: 117, distance: 76.5
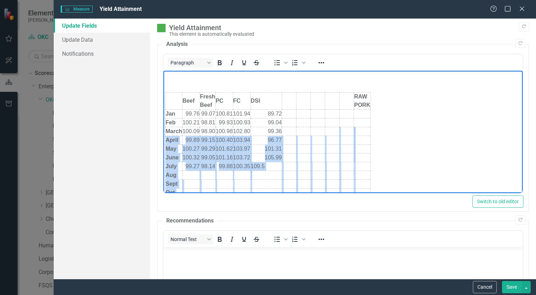
scroll to position [0, 0]
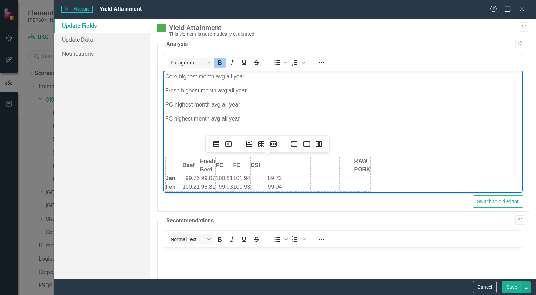
click at [267, 164] on td "Rich Text Area. Press ALT-0 for help." at bounding box center [288, 165] width 14 height 17
click at [267, 144] on icon "Delete column" at bounding box center [318, 144] width 8 height 8
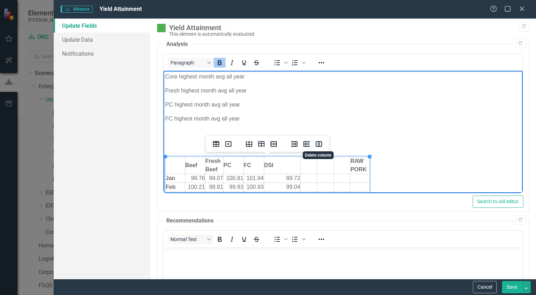
click at [267, 144] on icon "Delete column" at bounding box center [318, 144] width 8 height 8
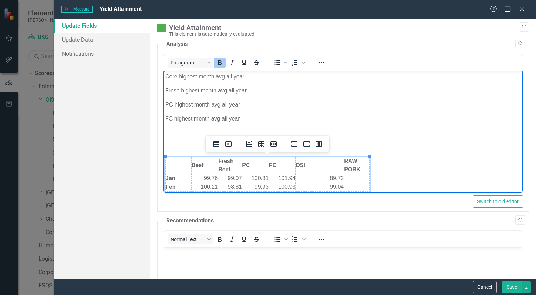
click at [267, 164] on td "DSI" at bounding box center [319, 165] width 48 height 17
drag, startPoint x: 343, startPoint y: 161, endPoint x: 321, endPoint y: 161, distance: 21.7
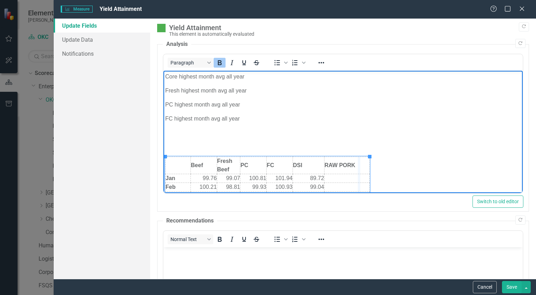
drag, startPoint x: 369, startPoint y: 164, endPoint x: 359, endPoint y: 164, distance: 10.2
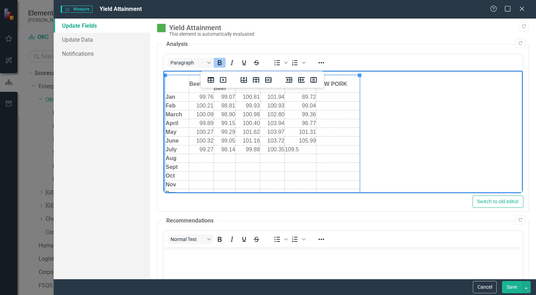
scroll to position [70, 0]
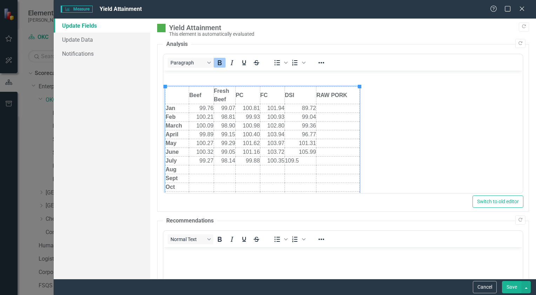
drag, startPoint x: 508, startPoint y: 285, endPoint x: 407, endPoint y: 193, distance: 136.5
click at [267, 285] on button "Save" at bounding box center [512, 287] width 20 height 12
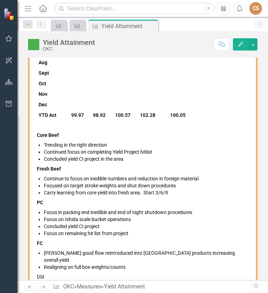
scroll to position [105, 0]
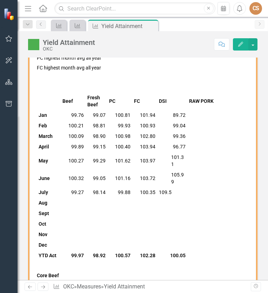
click at [239, 41] on button "Edit" at bounding box center [240, 44] width 15 height 12
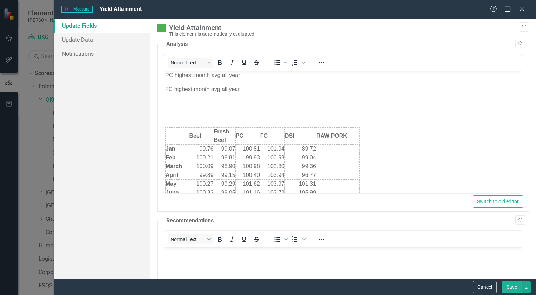
scroll to position [70, 0]
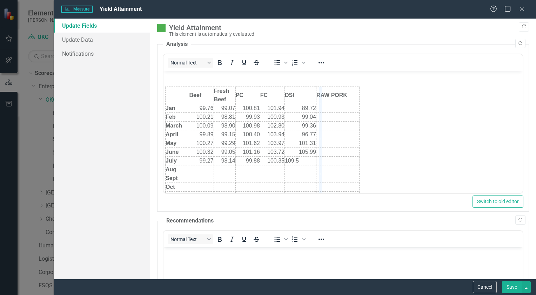
drag, startPoint x: 315, startPoint y: 87, endPoint x: 320, endPoint y: 87, distance: 4.9
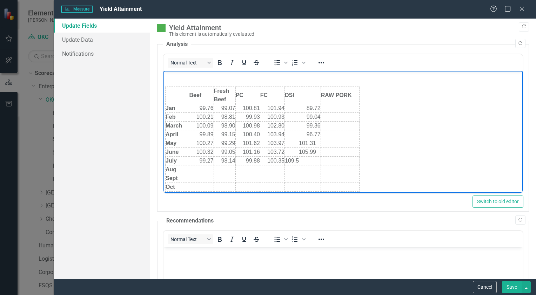
click at [267, 143] on td "101.31" at bounding box center [302, 143] width 36 height 9
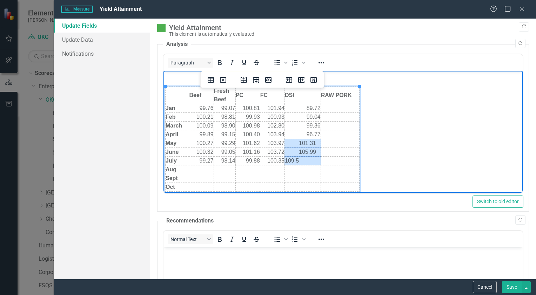
drag, startPoint x: 297, startPoint y: 143, endPoint x: 313, endPoint y: 165, distance: 27.5
click at [267, 165] on html "Core highest month avg all year Fresh highest month avg all year PC highest mon…" at bounding box center [342, 228] width 359 height 455
click at [267, 65] on icon "Reveal or hide additional toolbar items" at bounding box center [321, 63] width 8 height 8
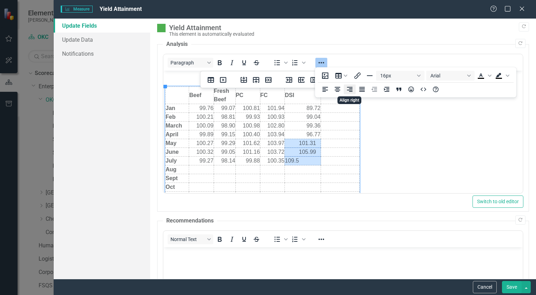
click at [267, 90] on icon "Align right" at bounding box center [349, 89] width 8 height 8
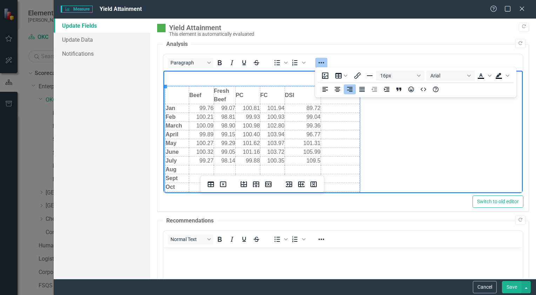
click at [267, 141] on td "101.31" at bounding box center [302, 143] width 36 height 9
click at [267, 289] on button "Save" at bounding box center [512, 287] width 20 height 12
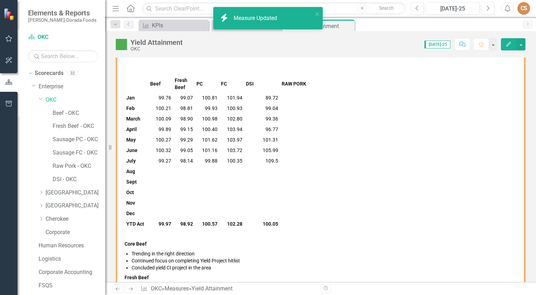
scroll to position [133, 0]
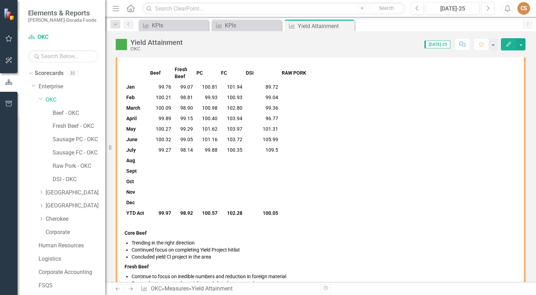
click at [267, 46] on icon "Edit" at bounding box center [508, 44] width 6 height 5
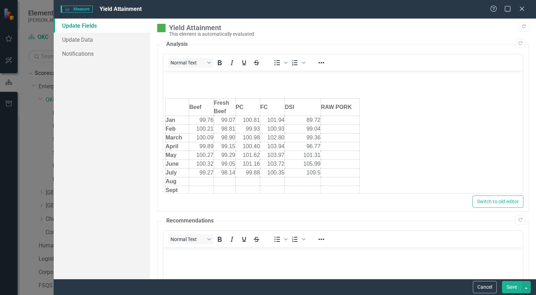
scroll to position [70, 0]
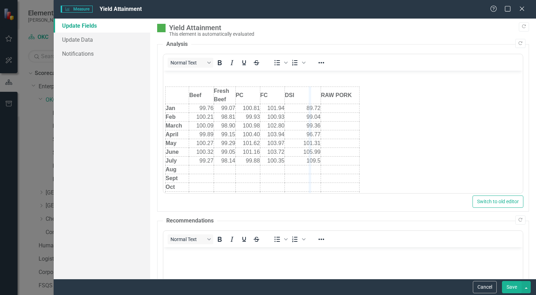
drag, startPoint x: 320, startPoint y: 91, endPoint x: 309, endPoint y: 91, distance: 10.9
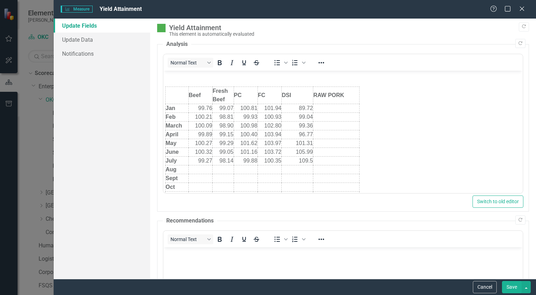
click at [267, 286] on button "Save" at bounding box center [512, 287] width 20 height 12
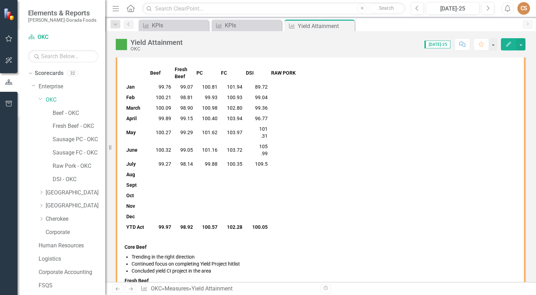
click at [267, 42] on icon "Edit" at bounding box center [508, 44] width 6 height 5
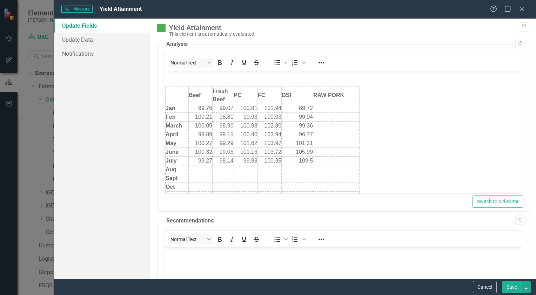
click at [267, 98] on body "Core highest month avg all year Fresh highest month avg all year PC highest mon…" at bounding box center [342, 228] width 359 height 455
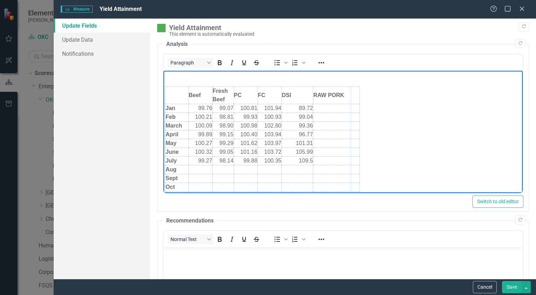
drag, startPoint x: 359, startPoint y: 95, endPoint x: 350, endPoint y: 95, distance: 8.8
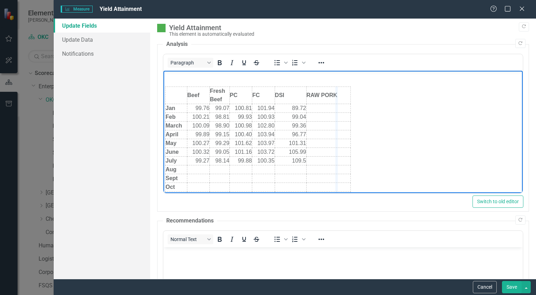
drag, startPoint x: 351, startPoint y: 122, endPoint x: 337, endPoint y: 123, distance: 14.0
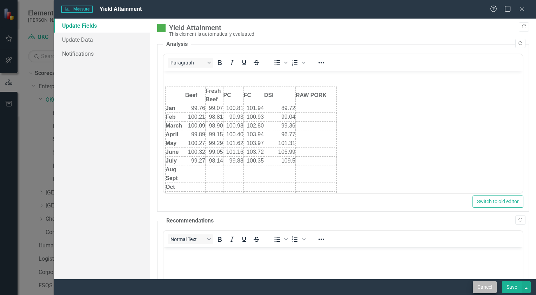
click at [267, 287] on button "Cancel" at bounding box center [484, 287] width 24 height 12
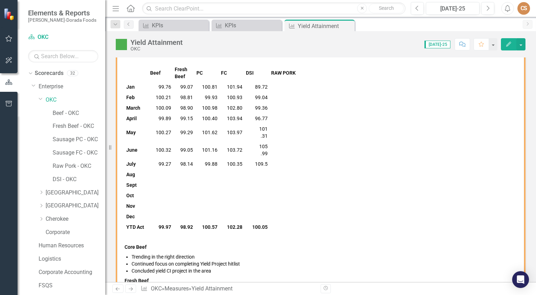
click at [267, 42] on icon "Edit" at bounding box center [508, 44] width 6 height 5
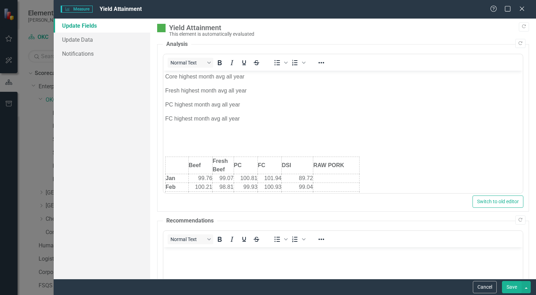
scroll to position [0, 0]
drag, startPoint x: 312, startPoint y: 160, endPoint x: 316, endPoint y: 159, distance: 4.7
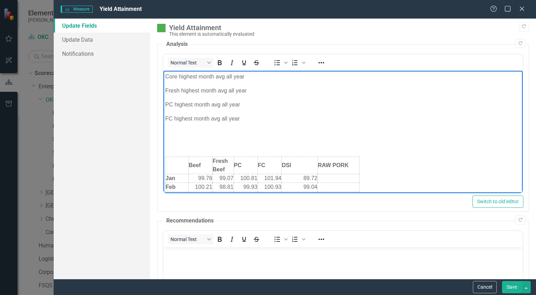
click at [267, 290] on button "Save" at bounding box center [512, 287] width 20 height 12
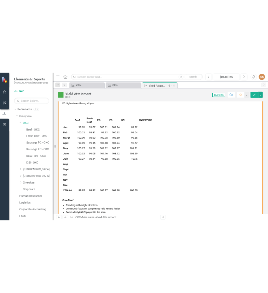
scroll to position [98, 0]
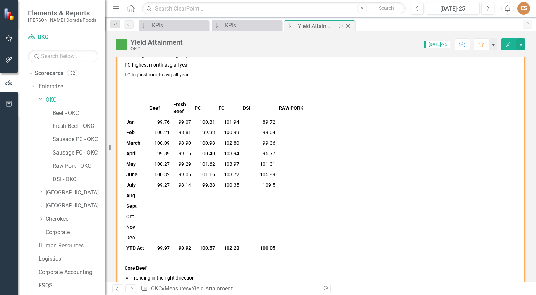
click at [267, 26] on icon "Close" at bounding box center [347, 26] width 7 height 6
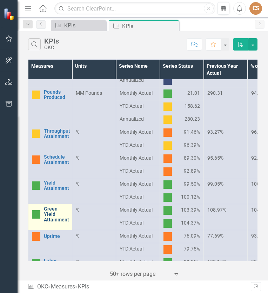
scroll to position [105, 0]
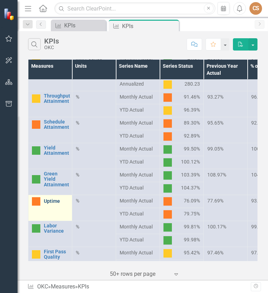
click at [56, 200] on link "Uptime" at bounding box center [56, 200] width 25 height 5
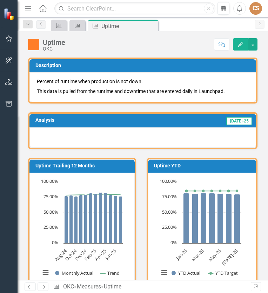
click at [239, 46] on button "Edit" at bounding box center [240, 44] width 15 height 12
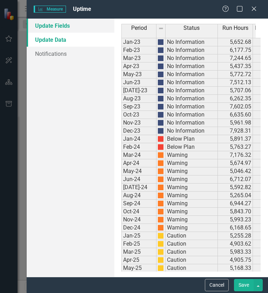
click at [59, 29] on link "Update Fields" at bounding box center [71, 26] width 88 height 14
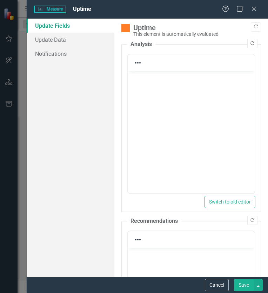
click at [250, 43] on icon "Copy Forward" at bounding box center [252, 43] width 5 height 4
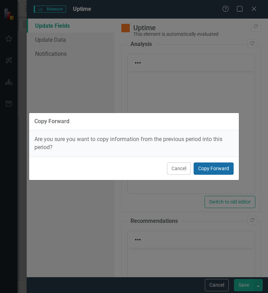
click at [213, 168] on button "Copy Forward" at bounding box center [213, 168] width 40 height 12
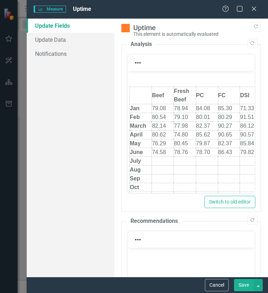
click at [160, 158] on td "Rich Text Area. Press ALT-0 for help." at bounding box center [163, 161] width 22 height 9
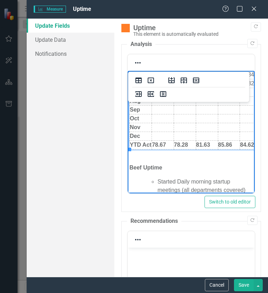
scroll to position [70, 0]
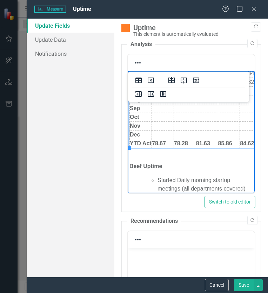
click at [166, 141] on td "78.67" at bounding box center [163, 143] width 22 height 9
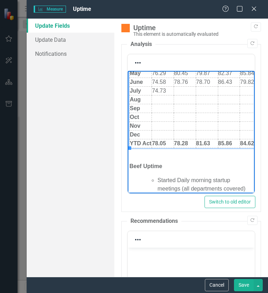
click at [184, 90] on td "Rich Text Area. Press ALT-0 for help." at bounding box center [184, 91] width 22 height 9
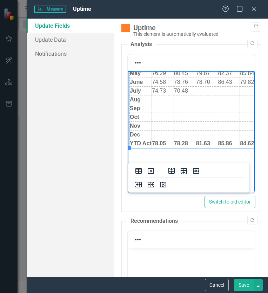
drag, startPoint x: 186, startPoint y: 143, endPoint x: 194, endPoint y: 142, distance: 7.5
click at [188, 143] on strong "78.28" at bounding box center [181, 143] width 14 height 6
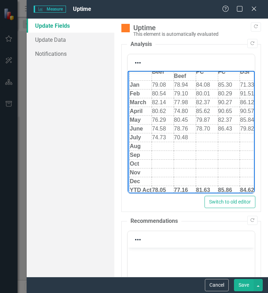
scroll to position [35, 0]
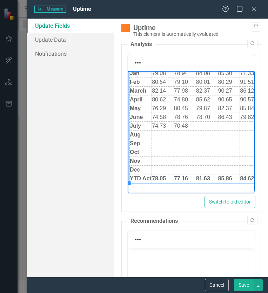
click at [210, 125] on td "Rich Text Area. Press ALT-0 for help." at bounding box center [207, 126] width 22 height 9
click at [208, 124] on td "Rich Text Area. Press ALT-0 for help." at bounding box center [207, 126] width 22 height 9
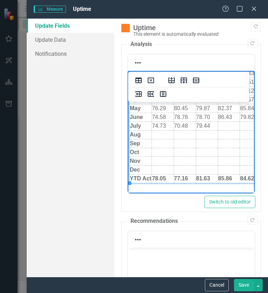
click at [208, 177] on strong "81.63" at bounding box center [203, 178] width 14 height 6
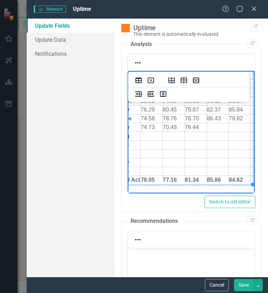
scroll to position [0, 21]
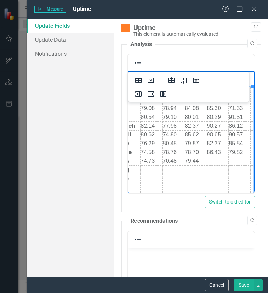
click at [206, 161] on td "Rich Text Area. Press ALT-0 for help." at bounding box center [217, 161] width 22 height 9
click at [229, 158] on td "Rich Text Area. Press ALT-0 for help." at bounding box center [240, 161] width 22 height 9
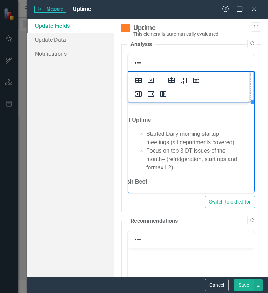
scroll to position [105, 21]
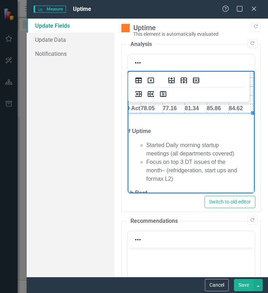
click at [208, 107] on strong "85.86" at bounding box center [214, 108] width 14 height 6
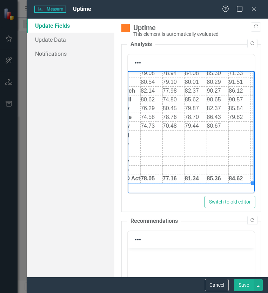
click at [230, 125] on td "Rich Text Area. Press ALT-0 for help." at bounding box center [240, 126] width 22 height 9
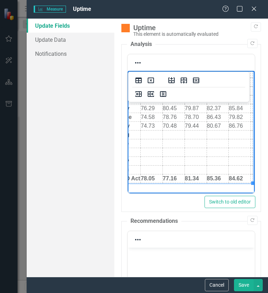
click at [234, 177] on td "84.62" at bounding box center [240, 178] width 22 height 9
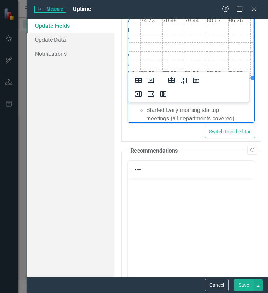
scroll to position [70, 19]
click at [245, 288] on button "Save" at bounding box center [244, 285] width 20 height 12
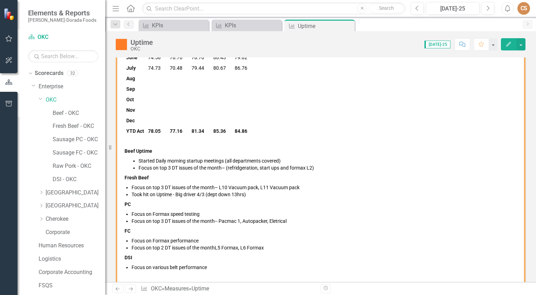
scroll to position [54, 0]
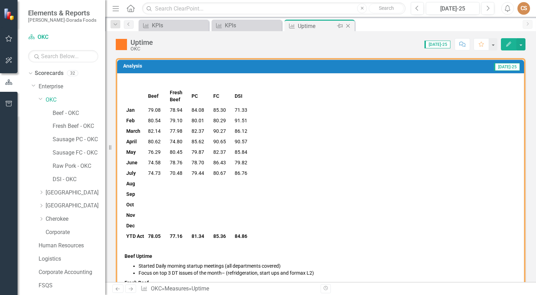
click at [267, 25] on icon "Close" at bounding box center [347, 26] width 7 height 6
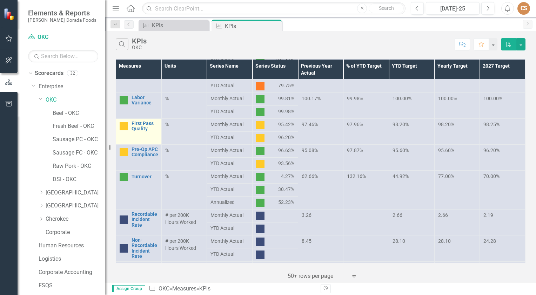
scroll to position [245, 0]
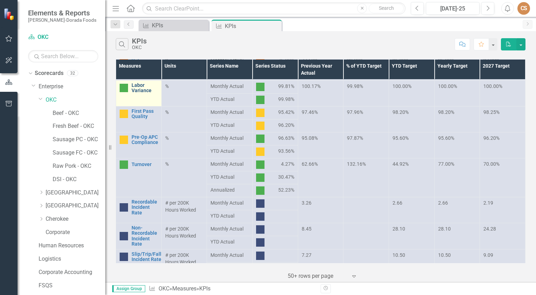
click at [143, 92] on link "Labor Variance" at bounding box center [144, 88] width 26 height 11
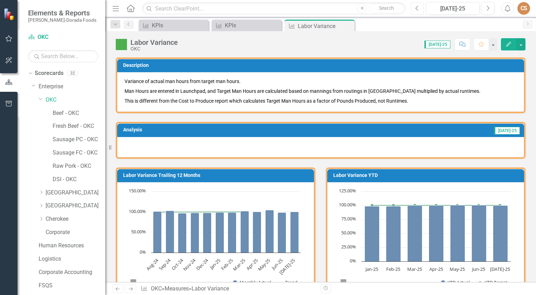
click at [267, 5] on button "Previous" at bounding box center [416, 8] width 13 height 13
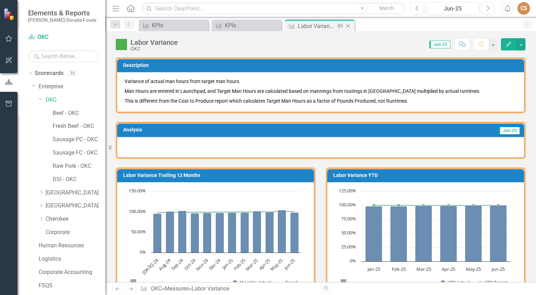
click at [267, 27] on icon "Close" at bounding box center [347, 26] width 7 height 6
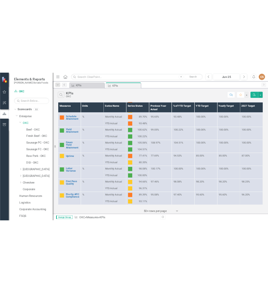
scroll to position [70, 0]
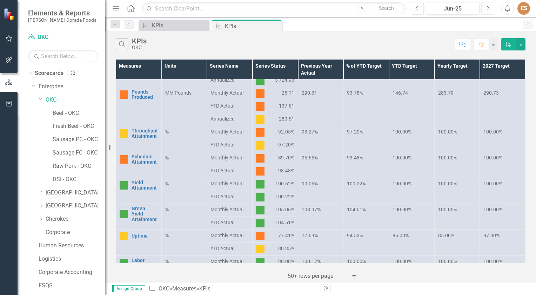
click at [267, 8] on icon "Next" at bounding box center [487, 8] width 4 height 6
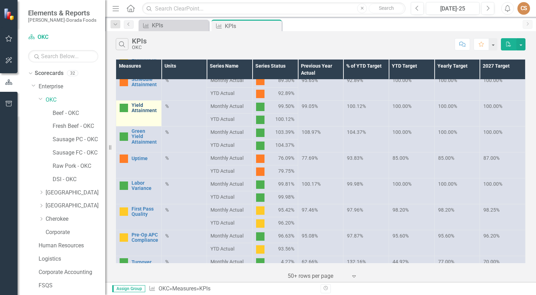
scroll to position [105, 0]
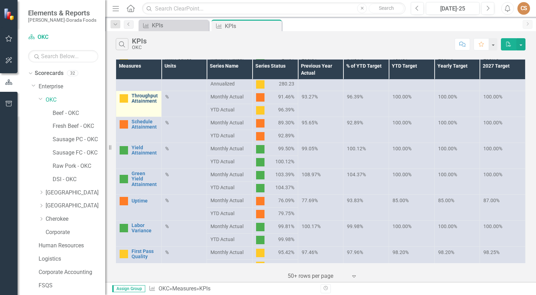
click at [155, 97] on link "Throughput Attainment" at bounding box center [144, 98] width 26 height 11
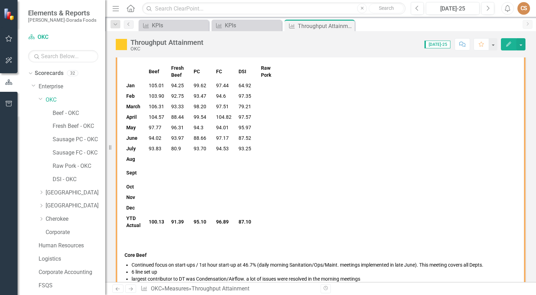
scroll to position [140, 0]
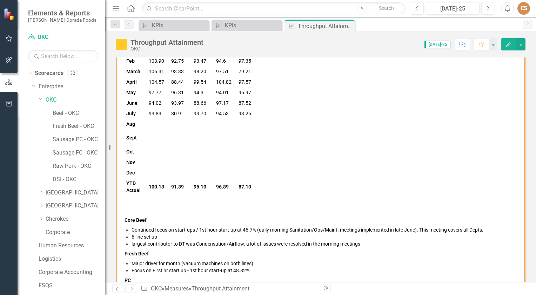
click at [267, 45] on icon "Edit" at bounding box center [508, 44] width 6 height 5
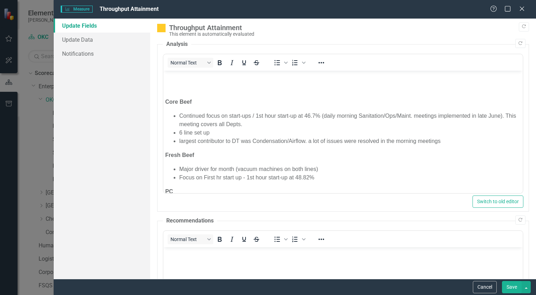
scroll to position [210, 0]
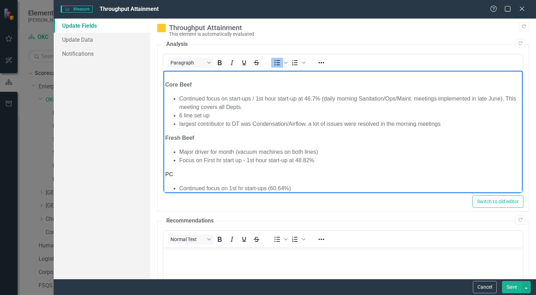
click at [267, 98] on li "Continued focus on start-ups / 1st hour start-up at 46.7% (daily morning Sanita…" at bounding box center [349, 103] width 341 height 17
drag, startPoint x: 504, startPoint y: 99, endPoint x: 493, endPoint y: 95, distance: 11.4
click at [267, 95] on li "Continued focus on start-ups / 1st hour start-up at 60.68% (daily morning Sanit…" at bounding box center [349, 103] width 341 height 17
click at [259, 107] on li "Continued focus on start-ups / 1st hour start-up at 60.68% (daily morning Sanit…" at bounding box center [349, 103] width 341 height 17
drag, startPoint x: 226, startPoint y: 112, endPoint x: 165, endPoint y: 113, distance: 60.6
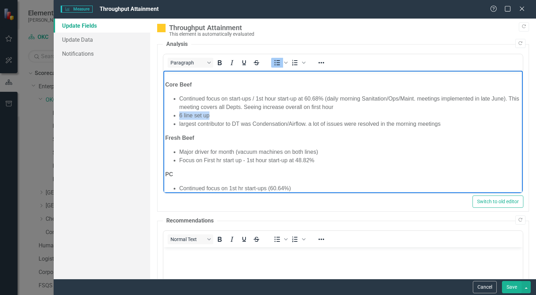
click at [165, 113] on ul "Continued focus on start-ups / 1st hour start-up at 60.68% (daily morning Sanit…" at bounding box center [342, 112] width 355 height 34
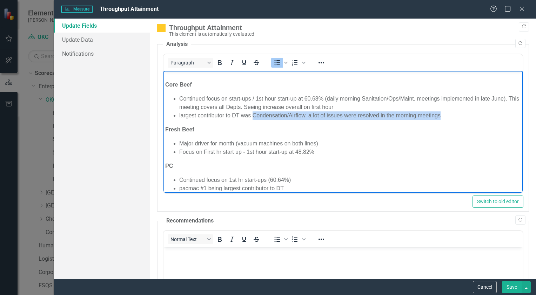
drag, startPoint x: 442, startPoint y: 115, endPoint x: 252, endPoint y: 115, distance: 190.0
click at [252, 115] on li "largest contributor to DT was Condensation/Airflow. a lot of issues were resolv…" at bounding box center [349, 115] width 341 height 8
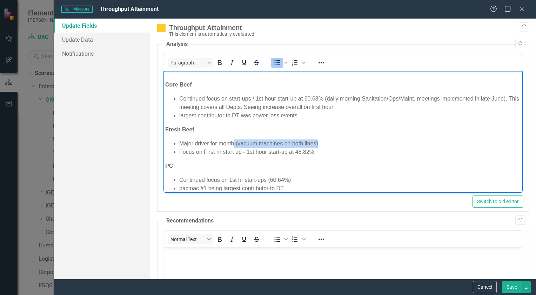
drag, startPoint x: 326, startPoint y: 141, endPoint x: 233, endPoint y: 143, distance: 92.9
click at [233, 143] on li "Major driver for month (vacuum machines on both lines)" at bounding box center [349, 143] width 341 height 8
drag, startPoint x: 301, startPoint y: 116, endPoint x: 241, endPoint y: 114, distance: 60.0
click at [241, 114] on li "largest contributor to DT was power loss events" at bounding box center [349, 115] width 341 height 8
click at [235, 142] on li "Major driver for month" at bounding box center [349, 143] width 341 height 8
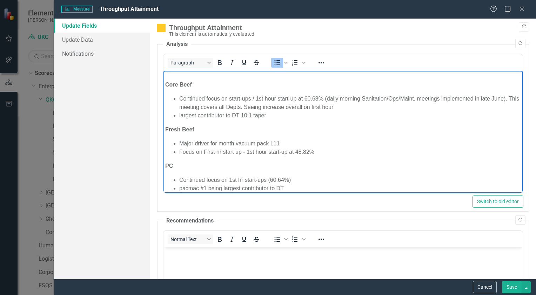
click at [267, 152] on li "Focus on First hr start up - 1st hour start-up at 48.82%" at bounding box center [349, 152] width 341 height 8
drag, startPoint x: 499, startPoint y: 98, endPoint x: 514, endPoint y: 100, distance: 15.2
click at [267, 98] on li "Continued focus on start-ups / 1st hour start-up at 60.68% (daily morning Sanit…" at bounding box center [349, 103] width 341 height 17
drag, startPoint x: 352, startPoint y: 106, endPoint x: 256, endPoint y: 106, distance: 95.7
click at [256, 106] on li "Continued focus on start-ups / 1st hour start-up at 60.68% (daily morning Sanit…" at bounding box center [349, 103] width 341 height 17
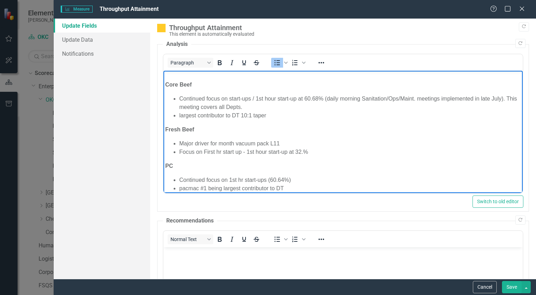
click at [267, 151] on li "Focus on First hr start up - 1st hour start-up at 32.%" at bounding box center [349, 152] width 341 height 8
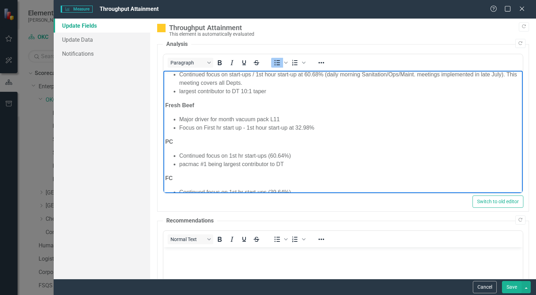
scroll to position [245, 0]
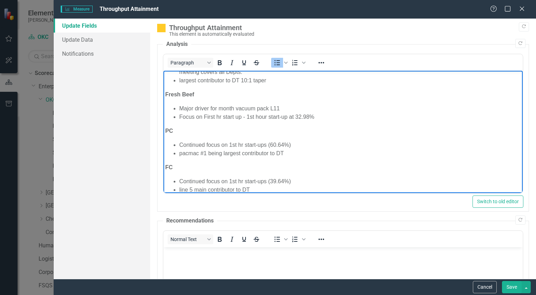
click at [267, 142] on li "Continued focus on 1st hr start-ups (60.64%)" at bounding box center [349, 145] width 341 height 8
drag, startPoint x: 205, startPoint y: 155, endPoint x: 182, endPoint y: 152, distance: 22.9
click at [182, 152] on li "pacmac #1 being largest contributor to DT" at bounding box center [349, 153] width 341 height 8
drag, startPoint x: 314, startPoint y: 117, endPoint x: 174, endPoint y: 121, distance: 140.2
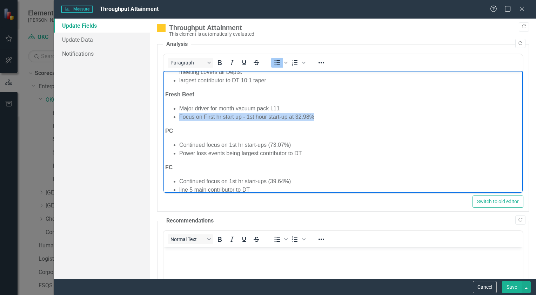
click at [179, 121] on li "Focus on First hr start up - 1st hour start-up at 32.98%" at bounding box center [349, 117] width 341 height 8
drag, startPoint x: 187, startPoint y: 116, endPoint x: 279, endPoint y: 117, distance: 92.5
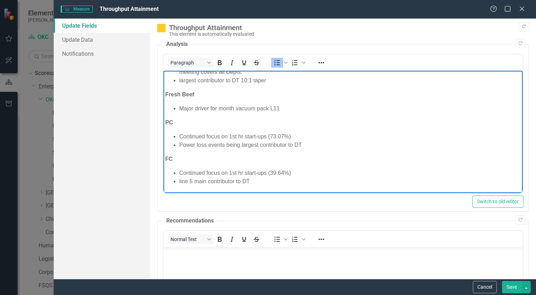
click at [182, 105] on li "Major driver for month vacuum pack L11" at bounding box center [349, 108] width 341 height 8
click at [177, 106] on ul "Major driver for month vacuum pack L11" at bounding box center [342, 108] width 355 height 8
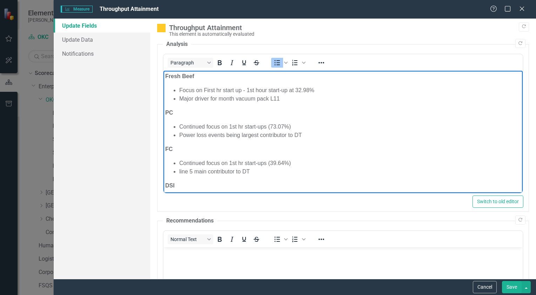
scroll to position [280, 0]
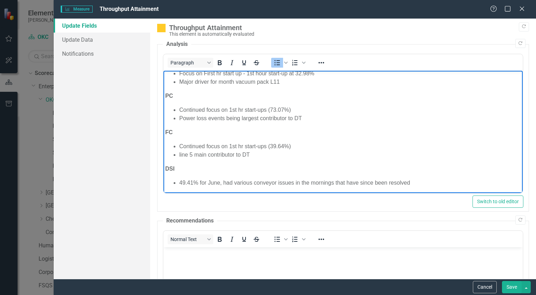
click at [284, 146] on li "Continued focus on 1st hr start-ups (39.64%)" at bounding box center [349, 146] width 341 height 8
drag, startPoint x: 192, startPoint y: 154, endPoint x: 177, endPoint y: 155, distance: 14.8
click at [177, 155] on ul "Continued focus on 1st hr start-ups (55.40%) line 5 main contributor to DT" at bounding box center [342, 150] width 355 height 17
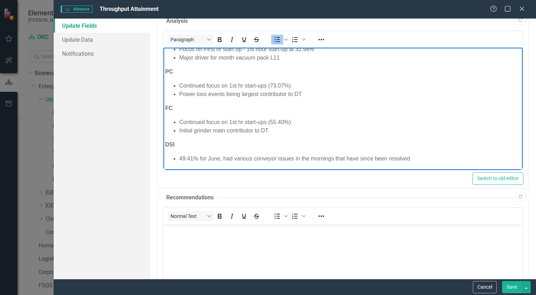
scroll to position [35, 0]
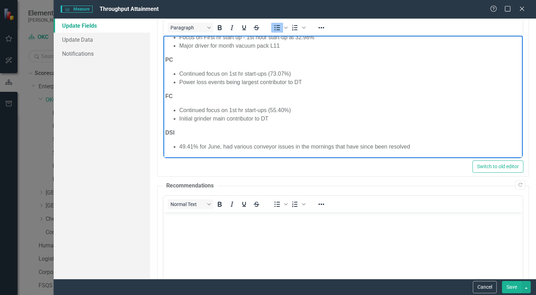
click at [192, 144] on li "49.41% for June, had various conveyor issues in the mornings that have since be…" at bounding box center [349, 147] width 341 height 8
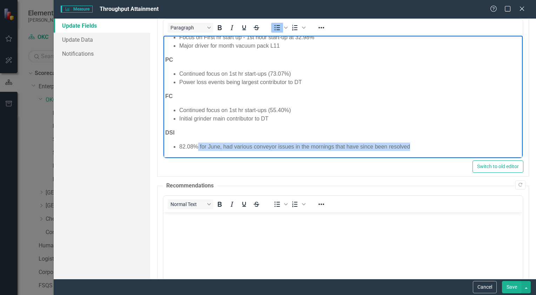
drag, startPoint x: 415, startPoint y: 147, endPoint x: 196, endPoint y: 148, distance: 219.4
click at [196, 148] on li "82.08% for June, had various conveyor issues in the mornings that have since be…" at bounding box center [349, 147] width 341 height 8
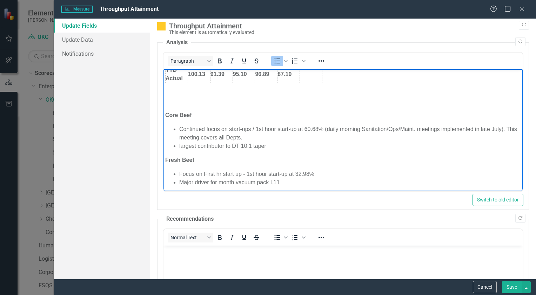
scroll to position [281, 0]
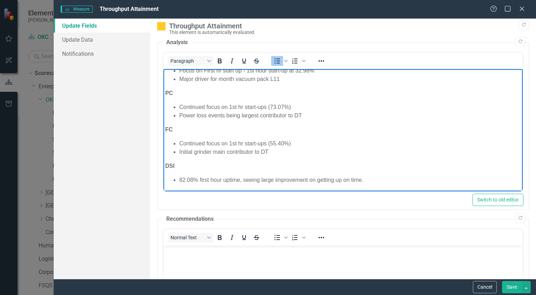
click at [509, 288] on button "Save" at bounding box center [512, 287] width 20 height 12
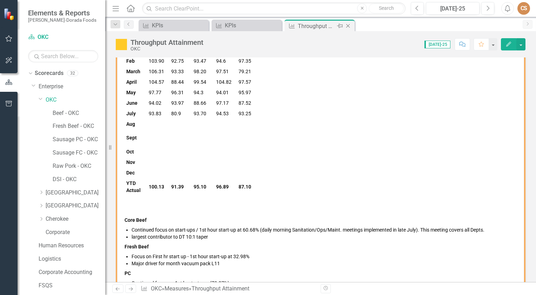
click at [350, 26] on icon "Close" at bounding box center [347, 26] width 7 height 6
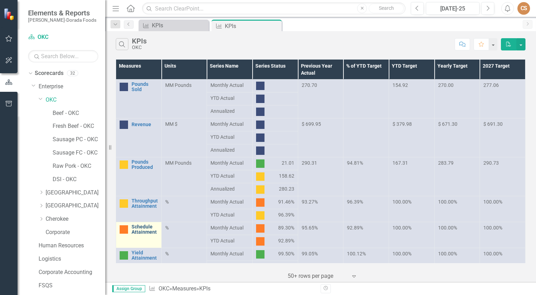
click at [139, 232] on link "Schedule Attainment" at bounding box center [144, 229] width 26 height 11
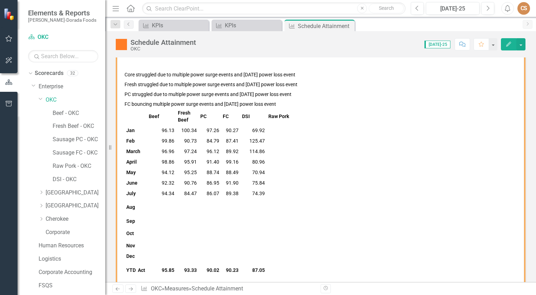
scroll to position [70, 0]
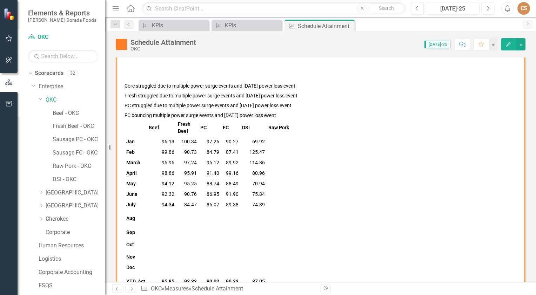
drag, startPoint x: 348, startPoint y: 26, endPoint x: 337, endPoint y: 28, distance: 11.6
click at [0, 0] on icon "Close" at bounding box center [0, 0] width 0 height 0
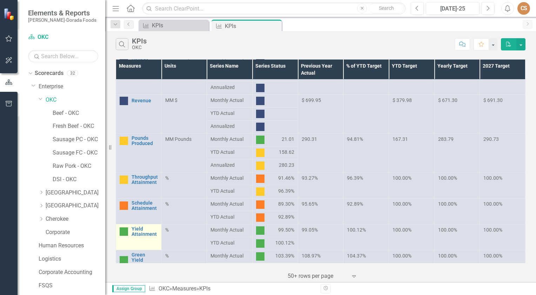
scroll to position [35, 0]
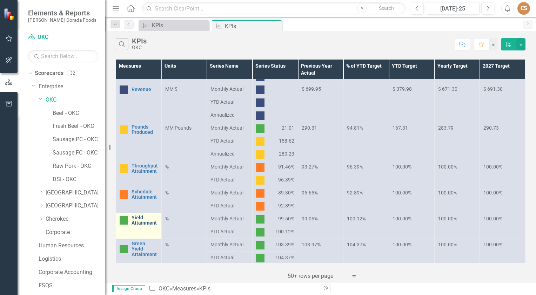
click at [142, 218] on link "Yield Attainment" at bounding box center [144, 220] width 26 height 11
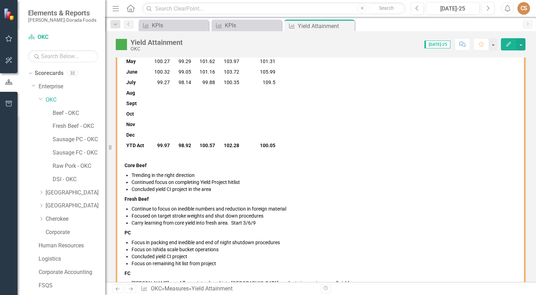
scroll to position [105, 0]
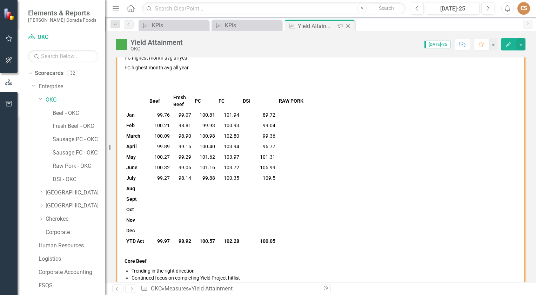
click at [349, 26] on icon "Close" at bounding box center [347, 26] width 7 height 6
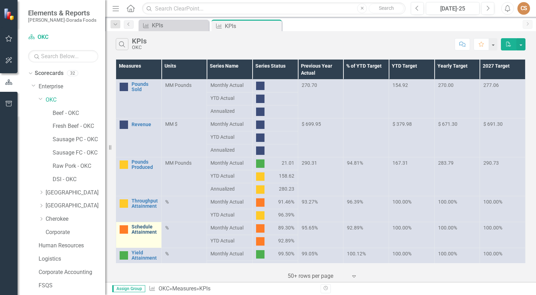
click at [147, 231] on link "Schedule Attainment" at bounding box center [144, 229] width 26 height 11
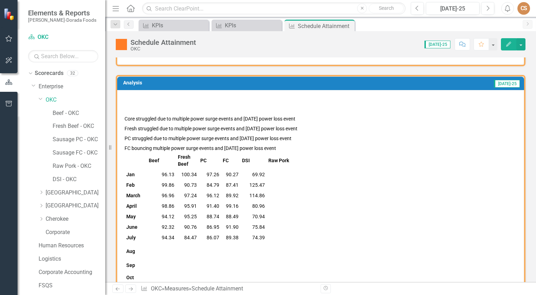
scroll to position [35, 0]
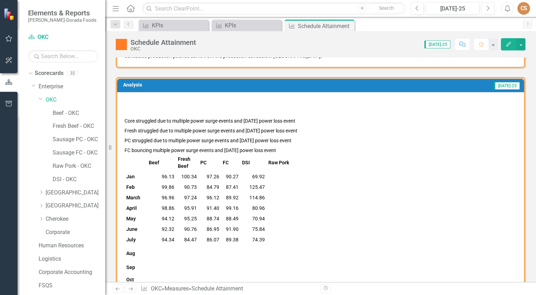
click at [0, 0] on icon "Close" at bounding box center [0, 0] width 0 height 0
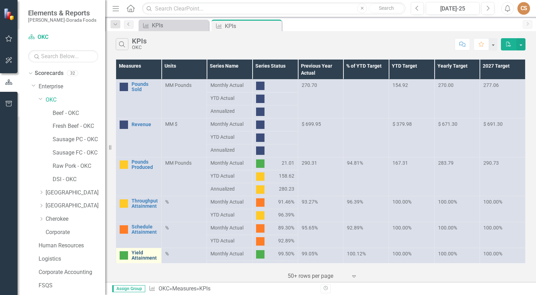
click at [148, 253] on link "Yield Attainment" at bounding box center [144, 255] width 26 height 11
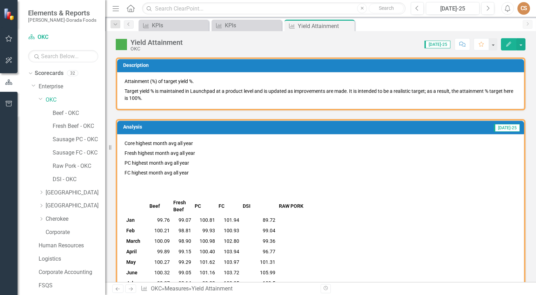
click at [509, 42] on icon "Edit" at bounding box center [508, 44] width 6 height 5
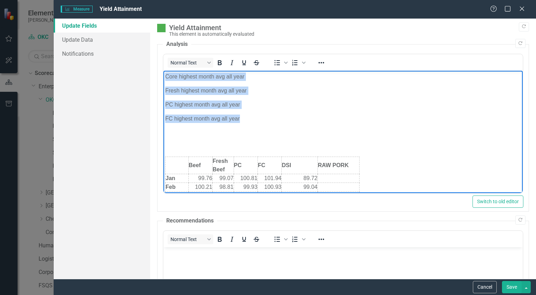
drag, startPoint x: 246, startPoint y: 117, endPoint x: 149, endPoint y: 66, distance: 109.7
click at [163, 71] on html "Core highest month avg all year Fresh highest month avg all year PC highest mon…" at bounding box center [342, 298] width 359 height 455
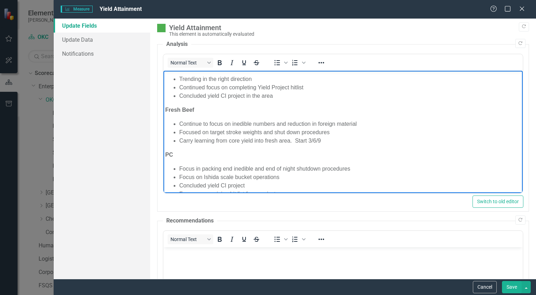
scroll to position [210, 0]
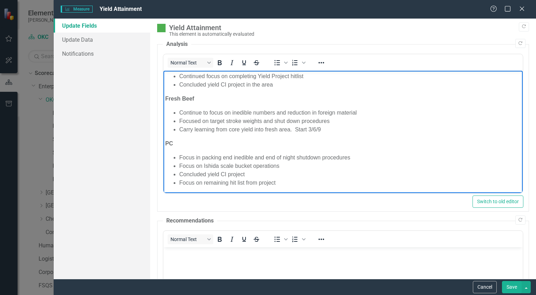
click at [326, 129] on li "Carry learning from core yield into fresh area. Start 3/6/9" at bounding box center [349, 129] width 341 height 8
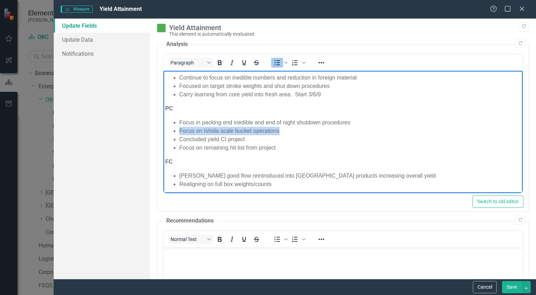
drag, startPoint x: 285, startPoint y: 130, endPoint x: 172, endPoint y: 130, distance: 112.9
click at [172, 130] on ul "Focus in packing end inedible and end of night shutdown procedures Focus on Ish…" at bounding box center [342, 135] width 355 height 34
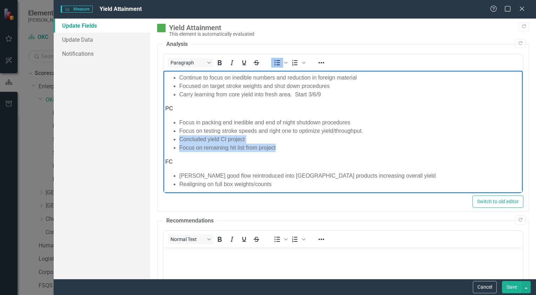
drag, startPoint x: 281, startPoint y: 144, endPoint x: 171, endPoint y: 141, distance: 110.1
click at [171, 141] on ul "Focus in packing end inedible and end of night shutdown procedures Focus on tes…" at bounding box center [342, 135] width 355 height 34
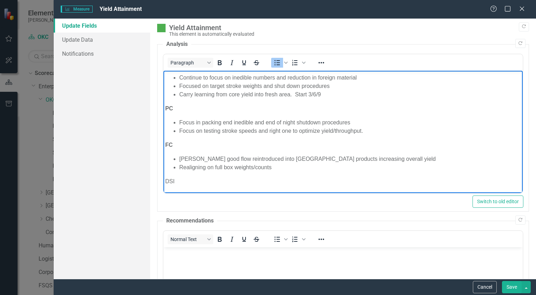
click at [272, 165] on li "Realigning on full box weights/counts" at bounding box center [349, 167] width 341 height 8
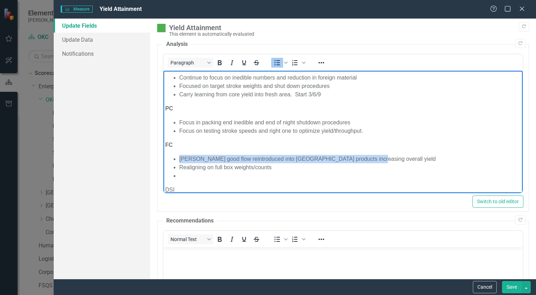
drag, startPoint x: 347, startPoint y: 154, endPoint x: 173, endPoint y: 161, distance: 174.7
click at [179, 161] on li "[PERSON_NAME] good flow reintroduced into [GEOGRAPHIC_DATA] products increasing…" at bounding box center [349, 159] width 341 height 8
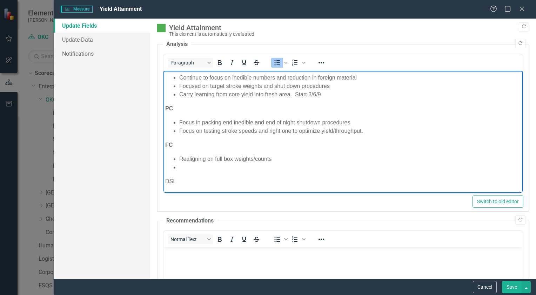
click at [184, 168] on li "Rich Text Area. Press ALT-0 for help." at bounding box center [349, 167] width 341 height 8
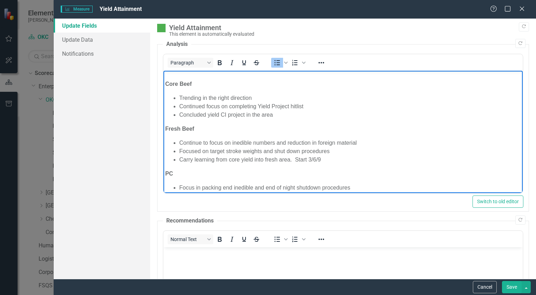
scroll to position [168, 0]
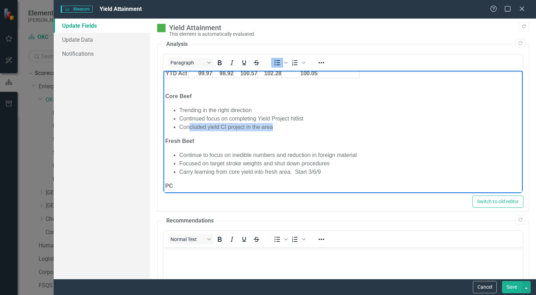
drag, startPoint x: 283, startPoint y: 128, endPoint x: 188, endPoint y: 128, distance: 95.7
click at [188, 128] on li "Concluded yield CI project in the area" at bounding box center [349, 127] width 341 height 8
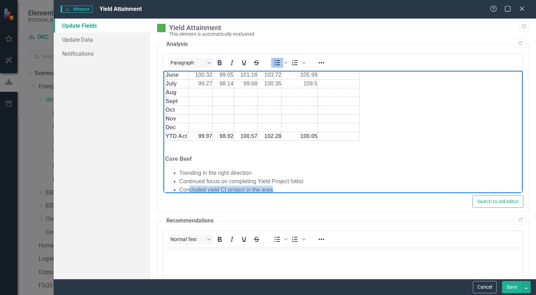
scroll to position [140, 0]
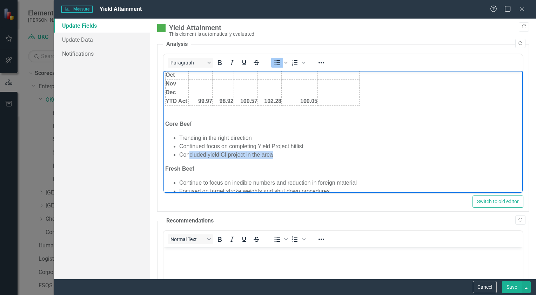
click at [283, 157] on li "Concluded yield CI project in the area" at bounding box center [349, 155] width 341 height 8
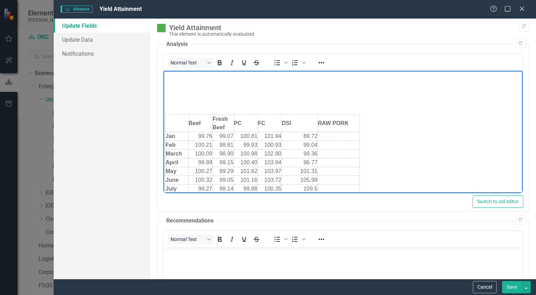
click at [179, 80] on p "Rich Text Area. Press ALT-0 for help." at bounding box center [342, 77] width 355 height 8
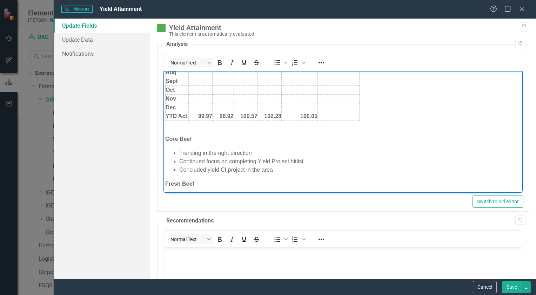
scroll to position [140, 0]
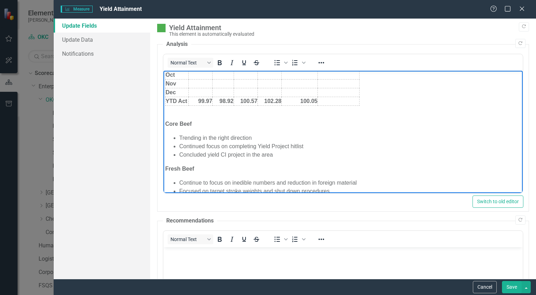
click at [511, 288] on button "Save" at bounding box center [512, 287] width 20 height 12
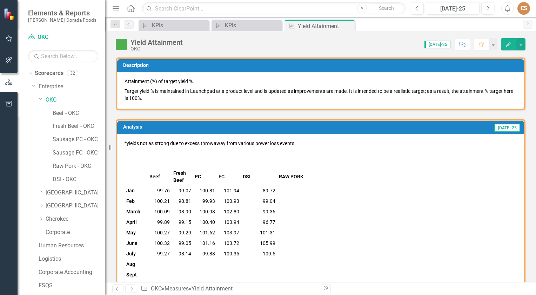
click at [508, 42] on icon "Edit" at bounding box center [508, 44] width 6 height 5
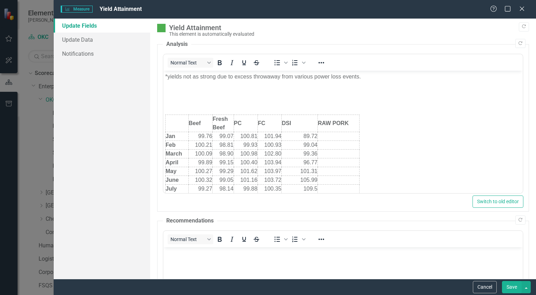
scroll to position [0, 0]
click at [169, 78] on p "*yields not as strong due to excess throwaway from various power loss events." at bounding box center [342, 77] width 355 height 8
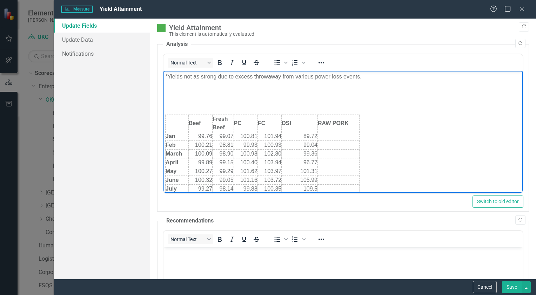
click at [504, 285] on button "Save" at bounding box center [512, 287] width 20 height 12
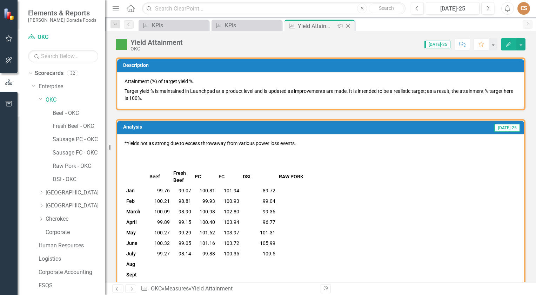
click at [346, 23] on icon "Close" at bounding box center [347, 26] width 7 height 6
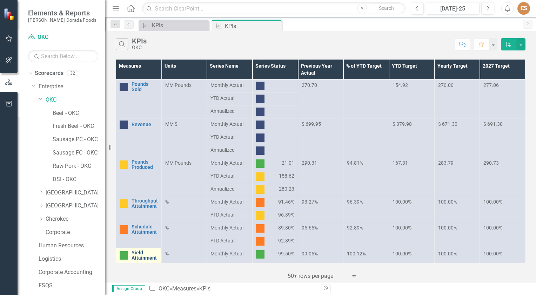
scroll to position [70, 0]
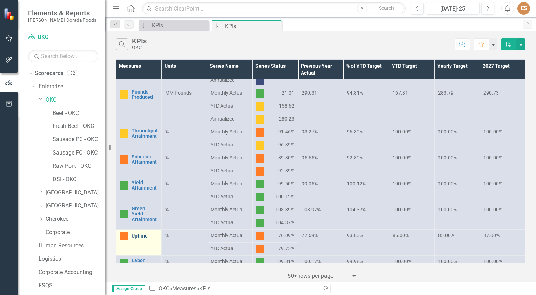
click at [140, 233] on link "Uptime" at bounding box center [144, 235] width 26 height 5
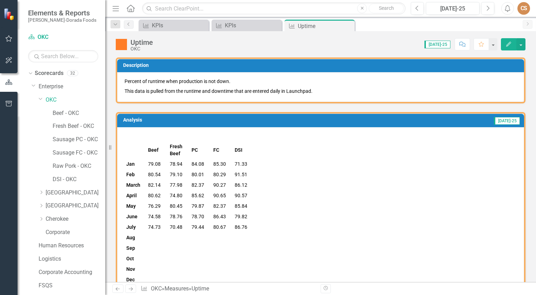
click at [507, 46] on icon "Edit" at bounding box center [508, 44] width 6 height 5
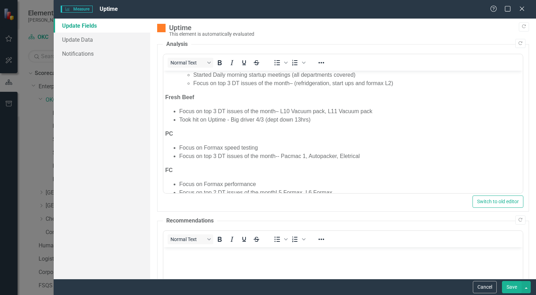
scroll to position [140, 0]
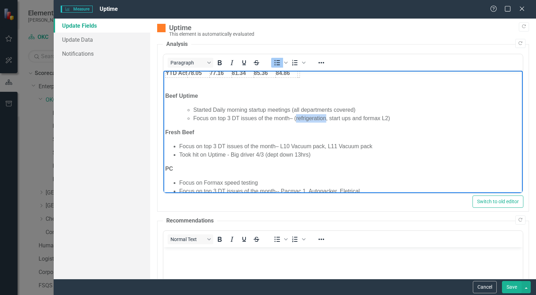
drag, startPoint x: 295, startPoint y: 119, endPoint x: 325, endPoint y: 119, distance: 29.8
click at [325, 119] on li "Focus on top 3 DT issues of the month– (refrigeration, start ups and formax L2)" at bounding box center [356, 118] width 327 height 8
drag, startPoint x: 324, startPoint y: 116, endPoint x: 382, endPoint y: 114, distance: 58.2
click at [382, 114] on li "Focus on top 3 DT issues of the month– (10:1 taper, start ups and formax L2)" at bounding box center [356, 118] width 327 height 8
click at [290, 148] on li "Focus on top 3 DT issues of the month– L10 Vacuum pack, L11 Vacuum pack" at bounding box center [349, 146] width 341 height 8
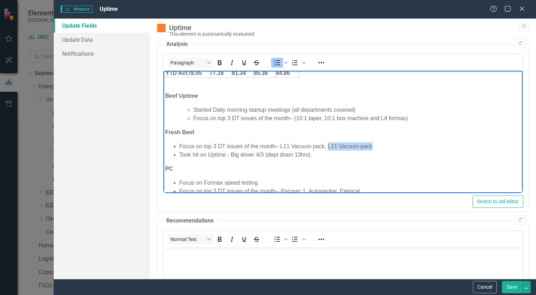
drag, startPoint x: 370, startPoint y: 147, endPoint x: 327, endPoint y: 146, distance: 42.8
click at [327, 146] on li "Focus on top 3 DT issues of the month– L11 Vacuum pack, L11 Vacuum pack" at bounding box center [349, 146] width 341 height 8
click at [356, 145] on li "Focus on top 3 DT issues of the month– L11 Vacuum pack, L10 formax, X-Ray" at bounding box center [349, 146] width 341 height 8
drag, startPoint x: 318, startPoint y: 159, endPoint x: 213, endPoint y: 163, distance: 104.9
click at [213, 163] on body "Beef Fresh Beef PC FC DSI Jan 79.08 78.94 84.08 85.30 71.33 Feb 80.54 79.10 80.…" at bounding box center [342, 106] width 359 height 351
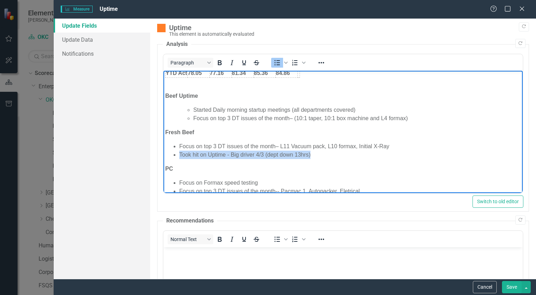
drag, startPoint x: 301, startPoint y: 154, endPoint x: 174, endPoint y: 154, distance: 126.5
click at [179, 154] on li "Took hit on Uptime - Big driver 4/3 (dept down 13hrs)" at bounding box center [349, 155] width 341 height 8
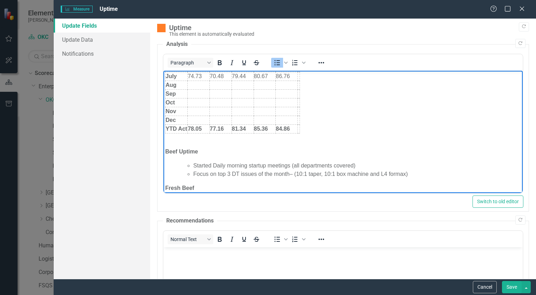
scroll to position [0, 0]
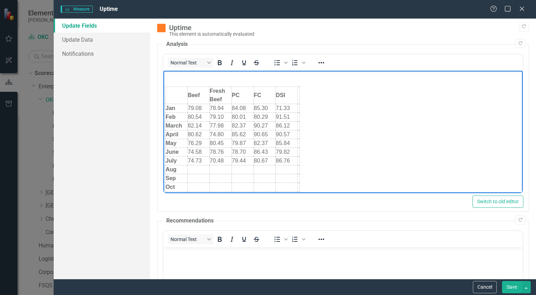
click at [175, 79] on p "Rich Text Area. Press ALT-0 for help." at bounding box center [342, 77] width 355 height 8
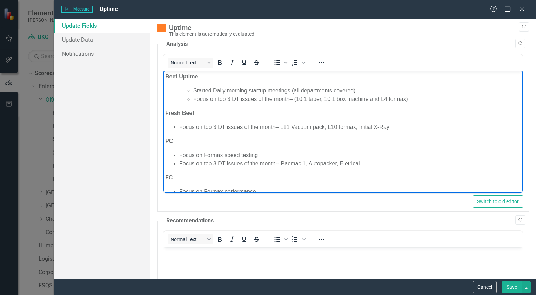
scroll to position [175, 0]
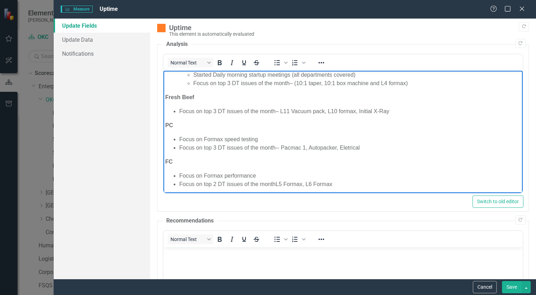
drag, startPoint x: 259, startPoint y: 139, endPoint x: 304, endPoint y: 147, distance: 45.5
click at [261, 139] on li "Focus on Formax speed testing" at bounding box center [349, 139] width 341 height 8
click at [305, 147] on li "Focus on top 3 DT issues of the month-- Pacmac 1, Autopacker, Eletrical" at bounding box center [349, 148] width 341 height 8
drag, startPoint x: 391, startPoint y: 146, endPoint x: 364, endPoint y: 147, distance: 27.7
click at [364, 147] on li "Focus on top 3 DT issues of the month-- Feed the former belt, Autopacker, Eletr…" at bounding box center [349, 148] width 341 height 8
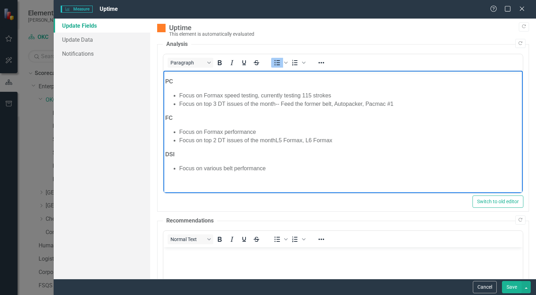
scroll to position [220, 0]
drag, startPoint x: 343, startPoint y: 137, endPoint x: 276, endPoint y: 139, distance: 67.0
click at [276, 139] on li "Focus on top 2 DT issues of the monthL5 Formax, L6 Formax" at bounding box center [349, 140] width 341 height 8
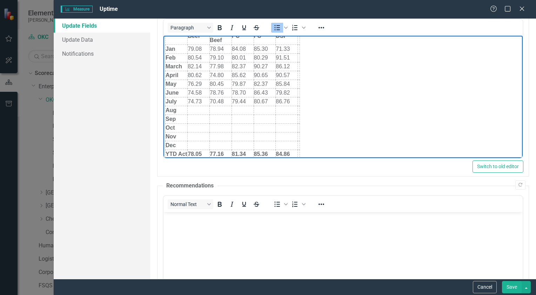
scroll to position [0, 0]
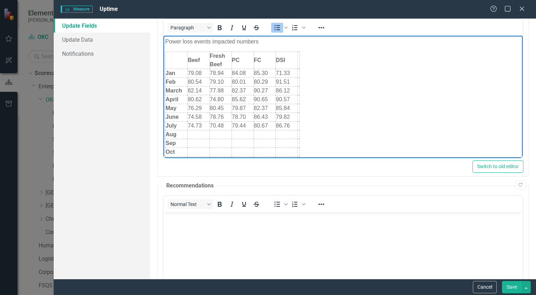
click at [513, 290] on button "Save" at bounding box center [512, 287] width 20 height 12
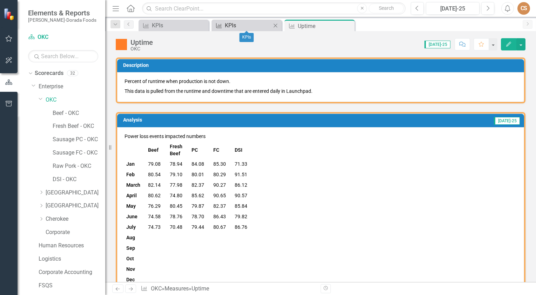
click at [235, 26] on div "KPIs" at bounding box center [248, 25] width 46 height 9
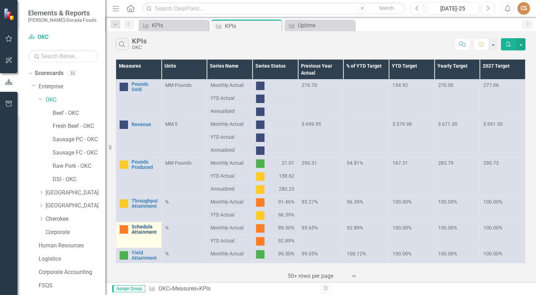
click at [144, 230] on link "Schedule Attainment" at bounding box center [144, 229] width 26 height 11
click at [141, 233] on link "Schedule Attainment" at bounding box center [144, 229] width 26 height 11
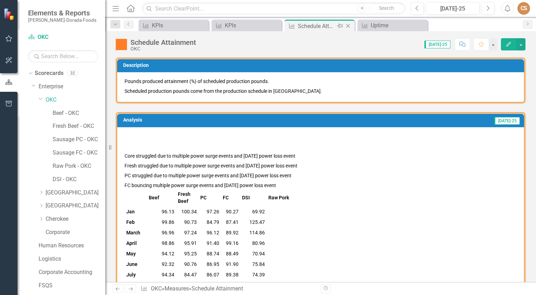
click at [348, 26] on icon "Close" at bounding box center [347, 26] width 7 height 6
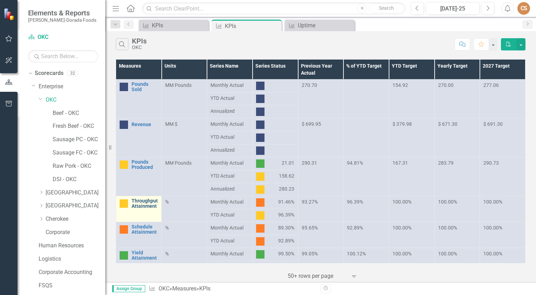
click at [143, 205] on link "Throughput Attainment" at bounding box center [144, 203] width 26 height 11
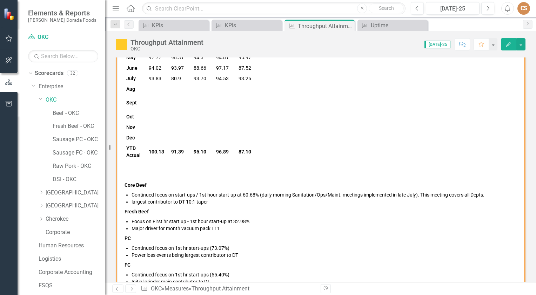
scroll to position [210, 0]
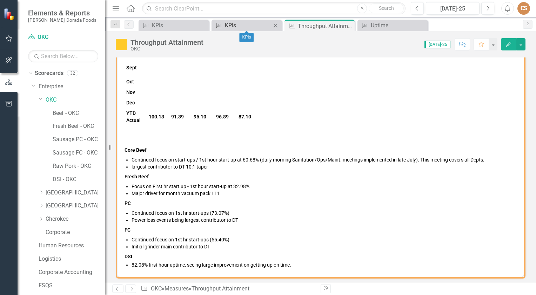
click at [248, 25] on div "KPIs" at bounding box center [248, 25] width 46 height 9
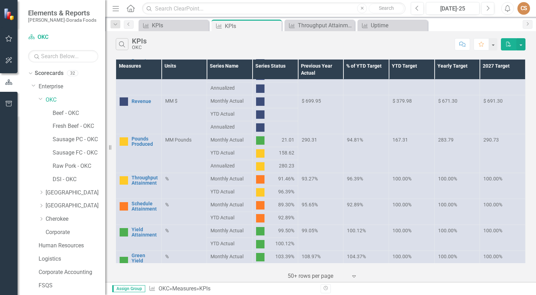
scroll to position [70, 0]
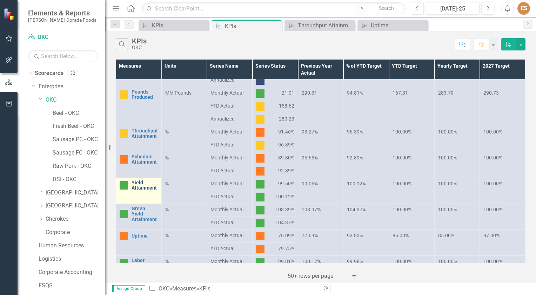
click at [147, 189] on link "Yield Attainment" at bounding box center [144, 185] width 26 height 11
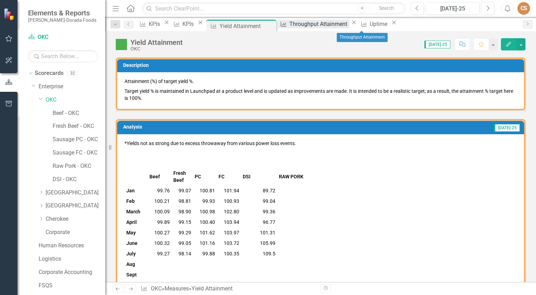
click at [349, 27] on div "Throughput Attainment" at bounding box center [319, 24] width 60 height 9
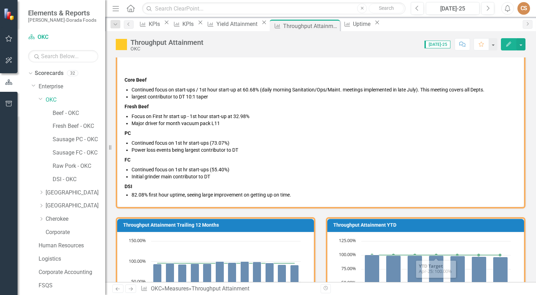
scroll to position [175, 0]
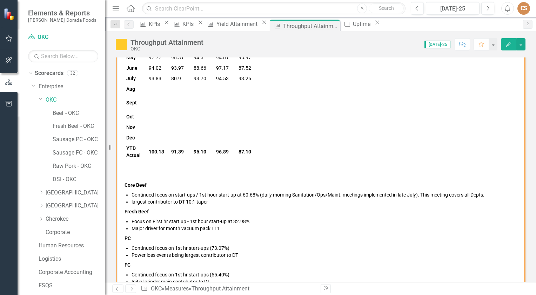
click at [511, 40] on button "Edit" at bounding box center [508, 44] width 15 height 12
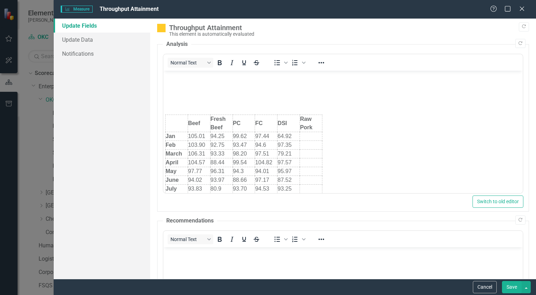
scroll to position [0, 0]
click at [182, 79] on p "Rich Text Area. Press ALT-0 for help." at bounding box center [342, 77] width 355 height 8
click at [506, 288] on button "Save" at bounding box center [512, 287] width 20 height 12
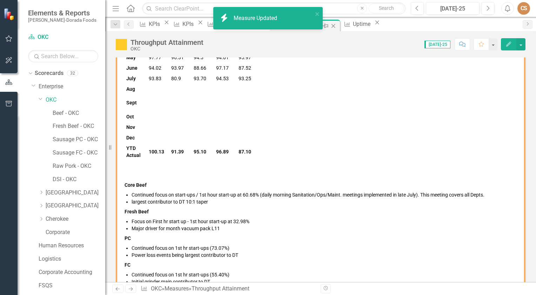
click at [336, 27] on icon "Close" at bounding box center [332, 26] width 7 height 6
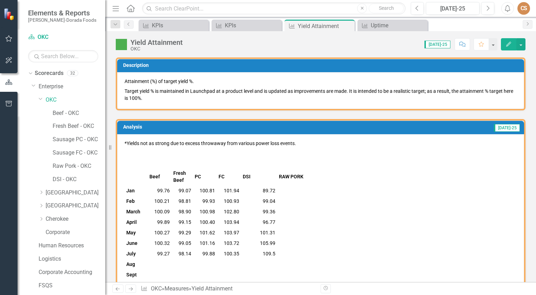
click at [508, 44] on icon "button" at bounding box center [508, 44] width 5 height 5
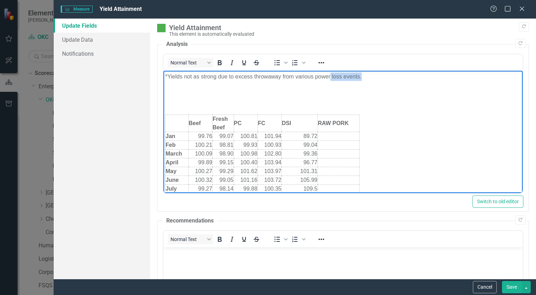
drag, startPoint x: 364, startPoint y: 75, endPoint x: 330, endPoint y: 80, distance: 33.9
click at [330, 80] on p "*Yields not as strong due to excess throwaway from various power loss events." at bounding box center [342, 77] width 355 height 8
drag, startPoint x: 215, startPoint y: 76, endPoint x: 181, endPoint y: 76, distance: 34.3
click at [181, 76] on p "*Yields not as strong due to excess throwaway from various power loss events." at bounding box center [342, 77] width 355 height 8
click at [230, 73] on p "*Yields impacted due to excess throwaway from various power loss events." at bounding box center [342, 77] width 355 height 8
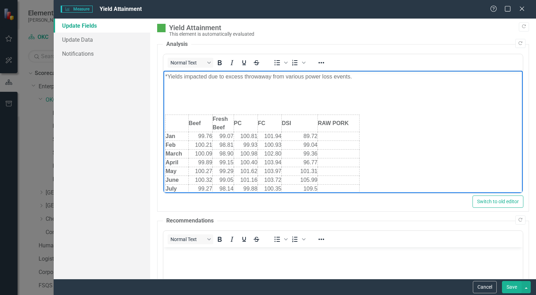
click at [512, 290] on button "Save" at bounding box center [512, 287] width 20 height 12
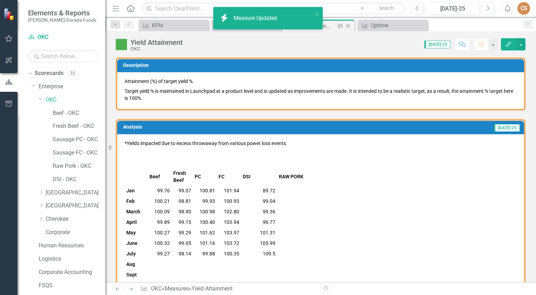
click at [346, 26] on icon "Close" at bounding box center [347, 26] width 7 height 6
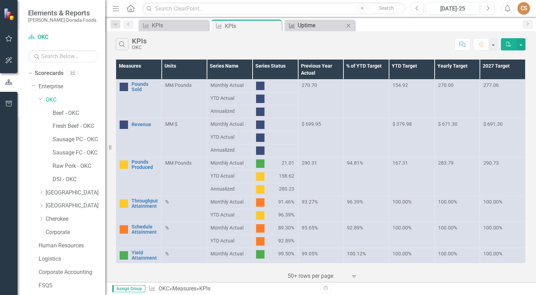
click at [328, 24] on div "Uptime" at bounding box center [321, 25] width 46 height 9
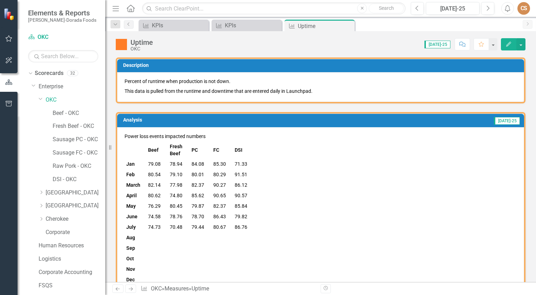
click at [507, 41] on button "Edit" at bounding box center [508, 44] width 15 height 12
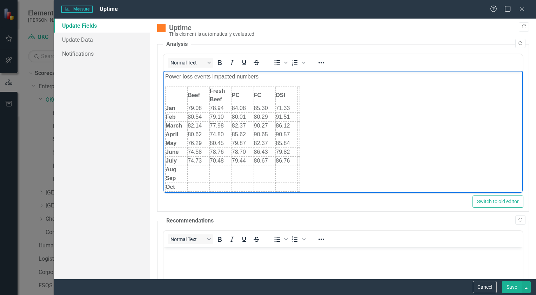
click at [167, 75] on p "Power loss events impacted numbers" at bounding box center [342, 77] width 355 height 8
drag, startPoint x: 272, startPoint y: 77, endPoint x: 334, endPoint y: 83, distance: 62.6
click at [334, 83] on body "Uptime impacted due to power loss events impacted numbers Beef Fresh Beef PC FC…" at bounding box center [342, 242] width 359 height 342
click at [336, 81] on body "Uptime impacted due to power loss events impacted numbers Beef Fresh Beef PC FC…" at bounding box center [342, 242] width 359 height 342
drag, startPoint x: 324, startPoint y: 76, endPoint x: 273, endPoint y: 80, distance: 51.6
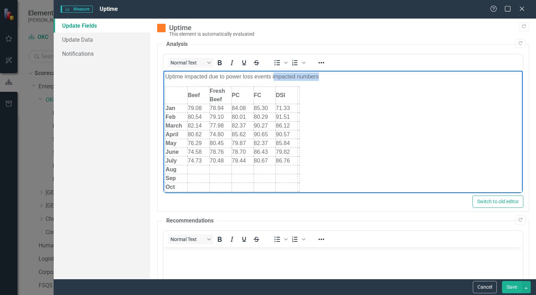
click at [273, 80] on p "Uptime impacted due to power loss events impacted numbers" at bounding box center [342, 77] width 355 height 8
click at [165, 75] on p "Uptime impacted due to power loss events." at bounding box center [342, 77] width 355 height 8
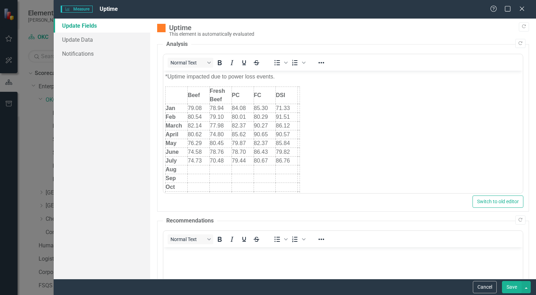
click at [515, 288] on button "Save" at bounding box center [512, 287] width 20 height 12
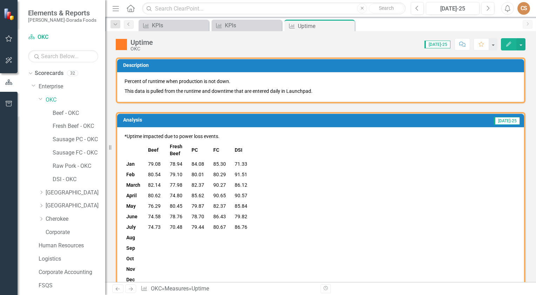
drag, startPoint x: 349, startPoint y: 25, endPoint x: 338, endPoint y: 25, distance: 11.9
click at [0, 0] on icon "Close" at bounding box center [0, 0] width 0 height 0
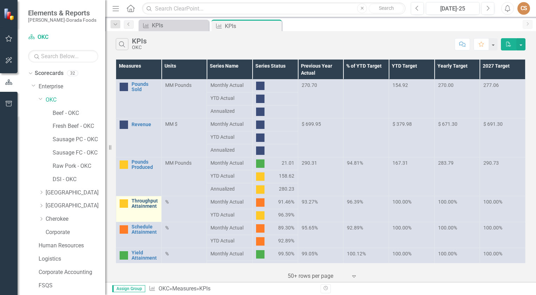
click at [139, 203] on link "Throughput Attainment" at bounding box center [144, 203] width 26 height 11
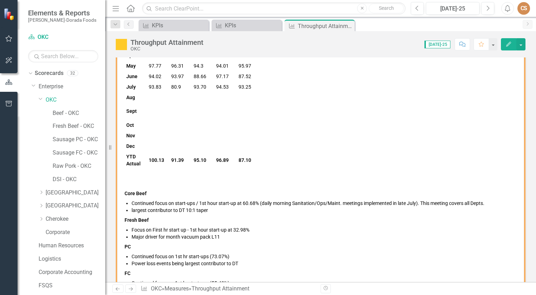
scroll to position [175, 0]
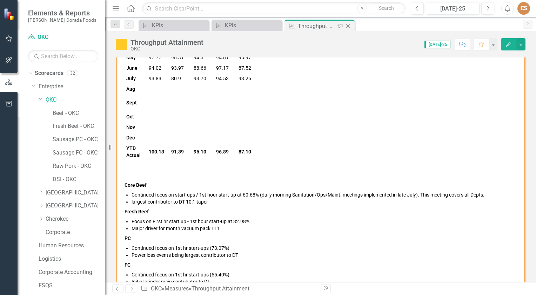
click at [346, 27] on icon "Close" at bounding box center [347, 26] width 7 height 6
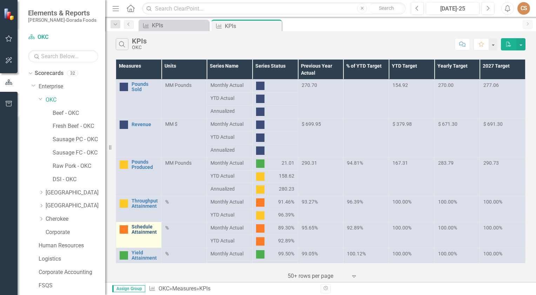
click at [142, 229] on link "Schedule Attainment" at bounding box center [144, 229] width 26 height 11
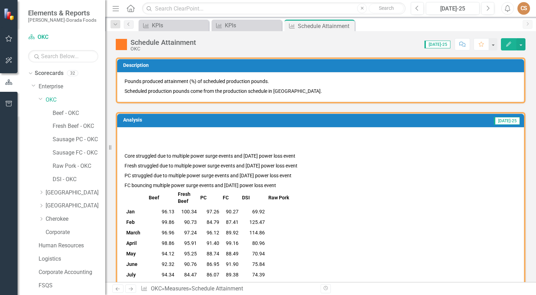
click at [508, 43] on icon "button" at bounding box center [508, 44] width 5 height 5
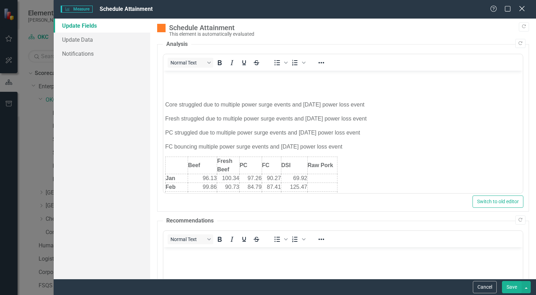
click at [522, 6] on icon "Close" at bounding box center [521, 8] width 9 height 7
